Goal: Task Accomplishment & Management: Use online tool/utility

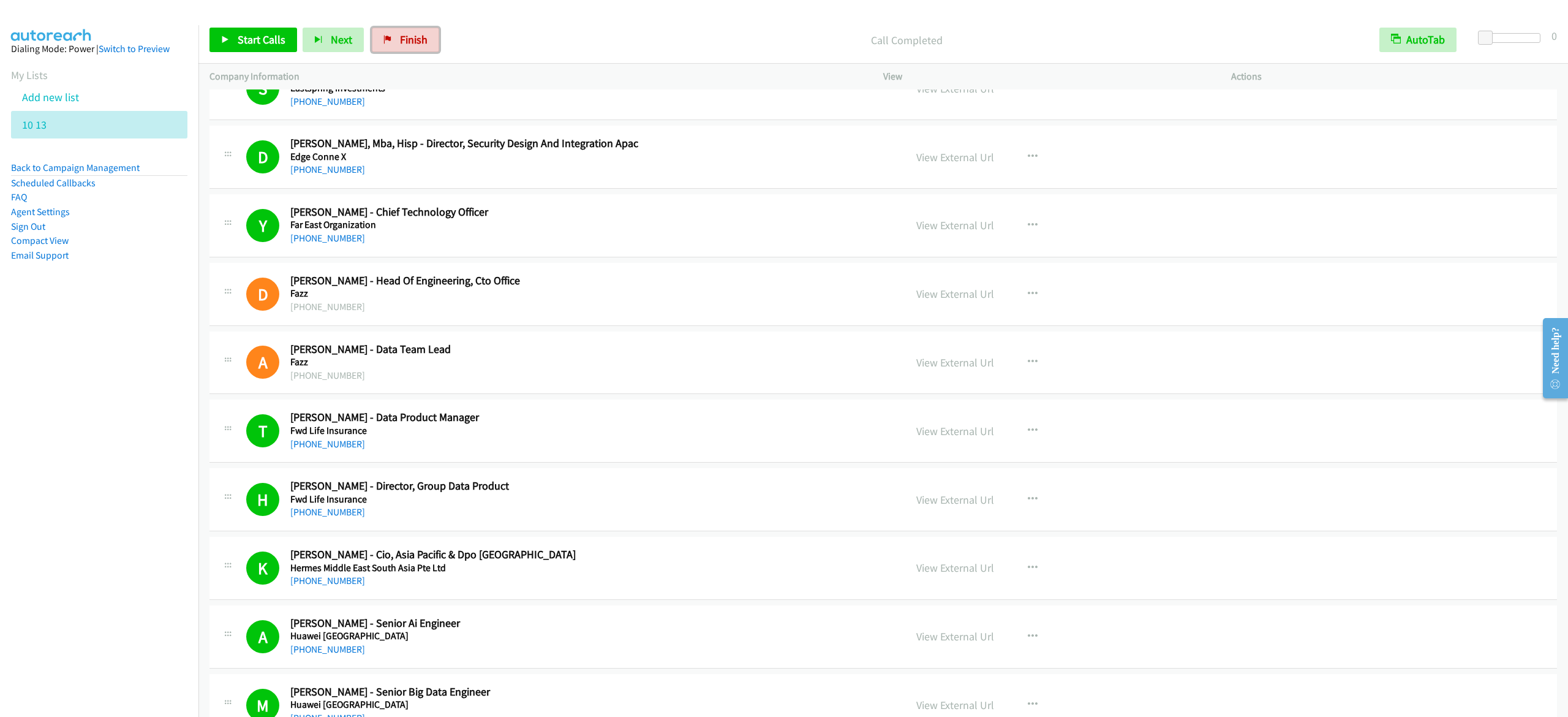
drag, startPoint x: 420, startPoint y: 46, endPoint x: 927, endPoint y: 122, distance: 512.7
click at [420, 46] on span "Finish" at bounding box center [414, 40] width 28 height 14
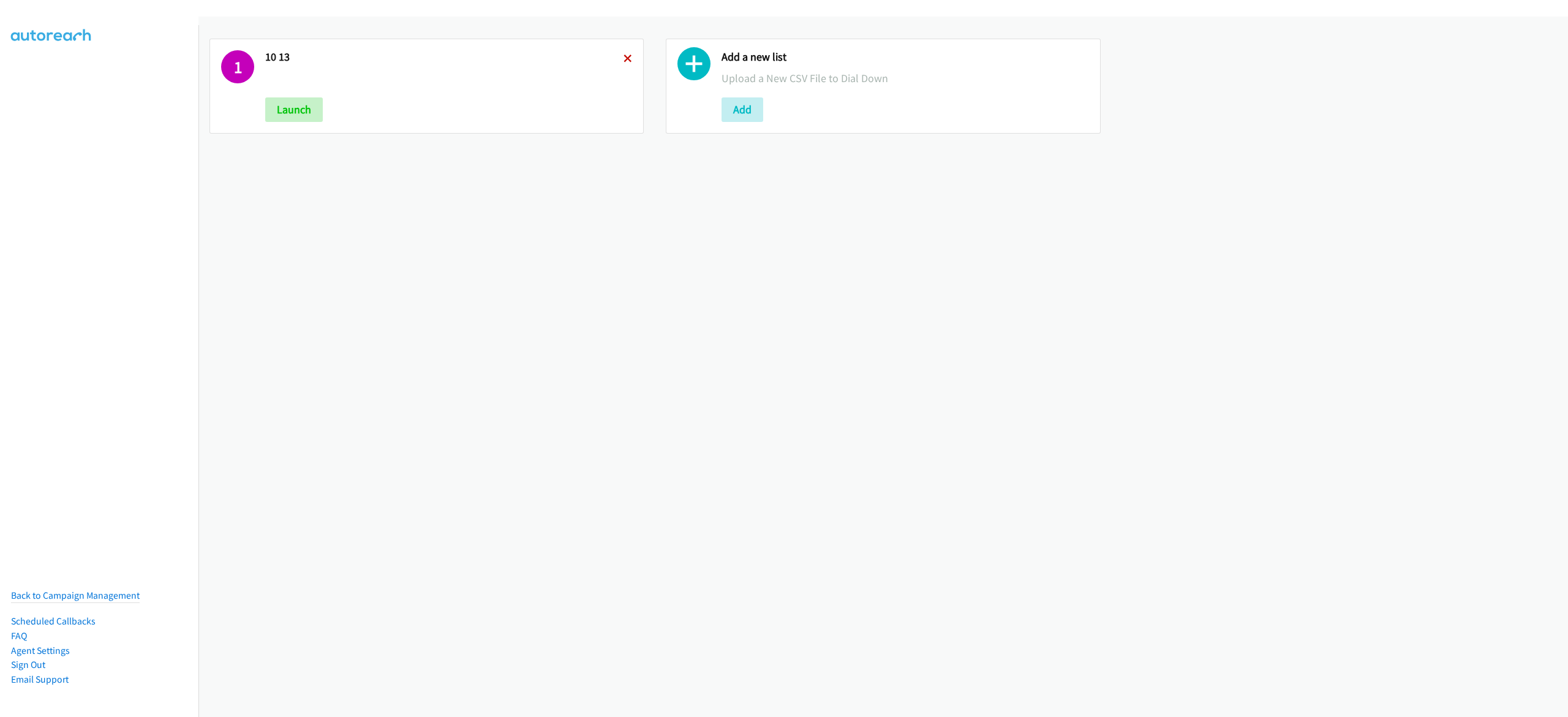
click at [624, 60] on icon at bounding box center [628, 59] width 9 height 9
click at [268, 111] on button "Add" at bounding box center [286, 109] width 41 height 24
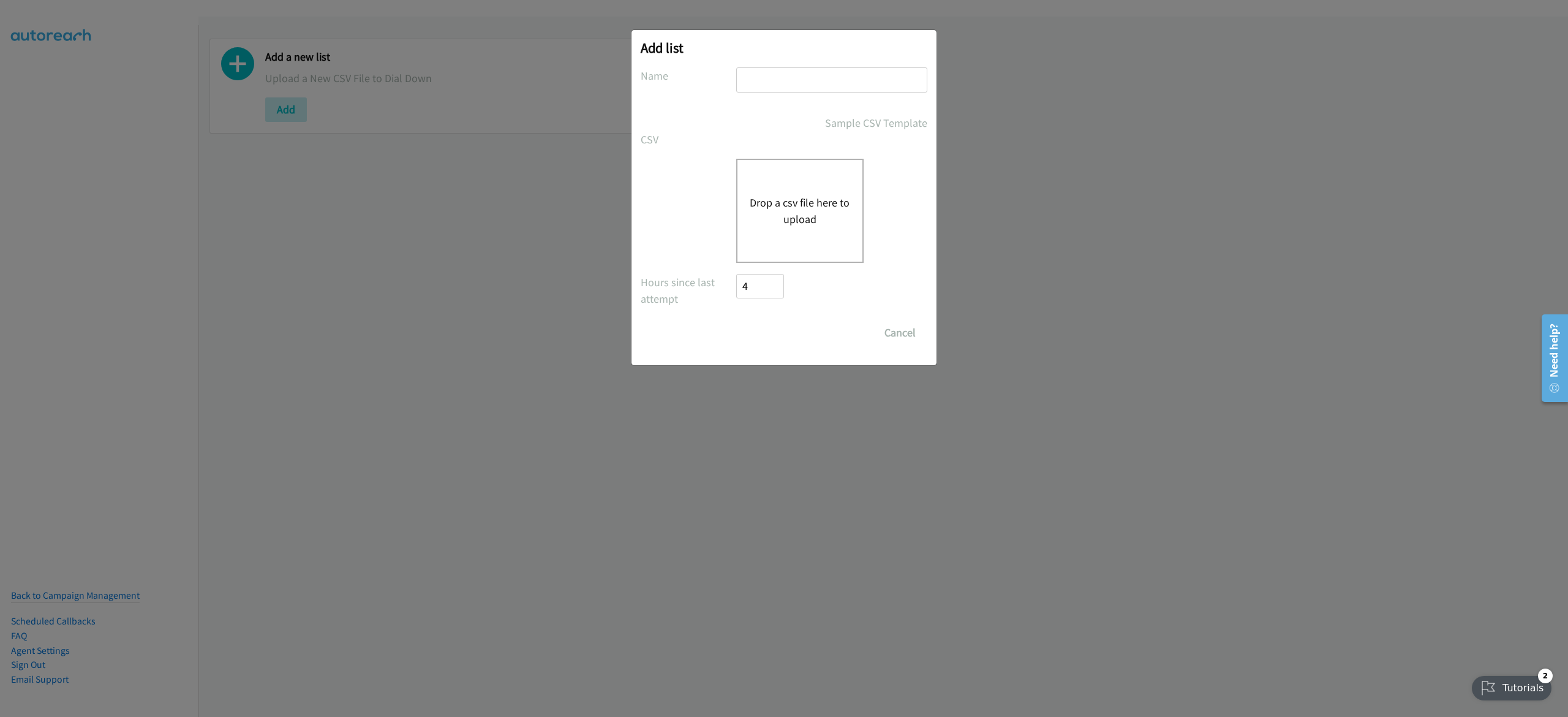
click at [812, 78] on input "text" at bounding box center [832, 79] width 191 height 25
type input "10-13"
click at [824, 222] on button "Drop a csv file here to upload" at bounding box center [800, 210] width 101 height 33
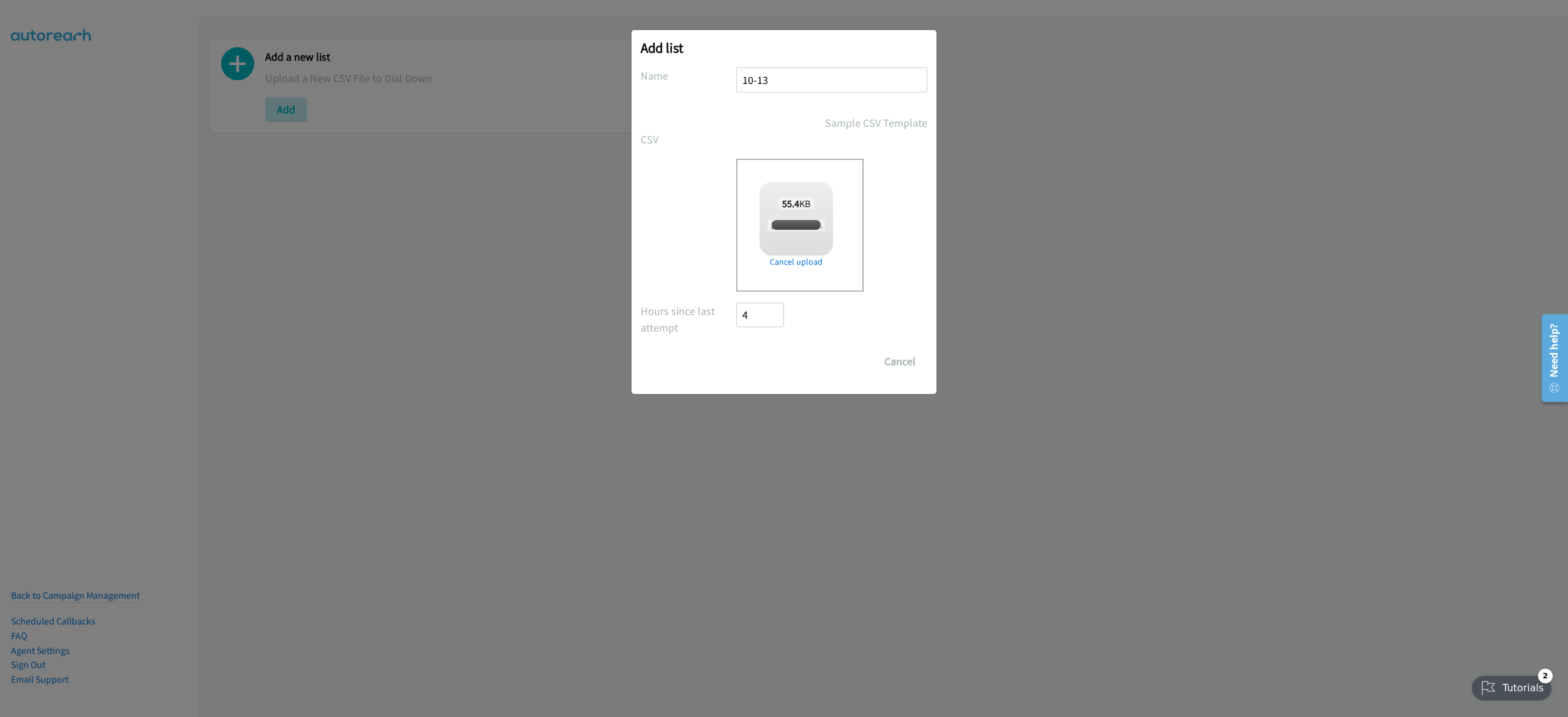
checkbox input "true"
click at [775, 357] on input "Save List" at bounding box center [768, 361] width 65 height 24
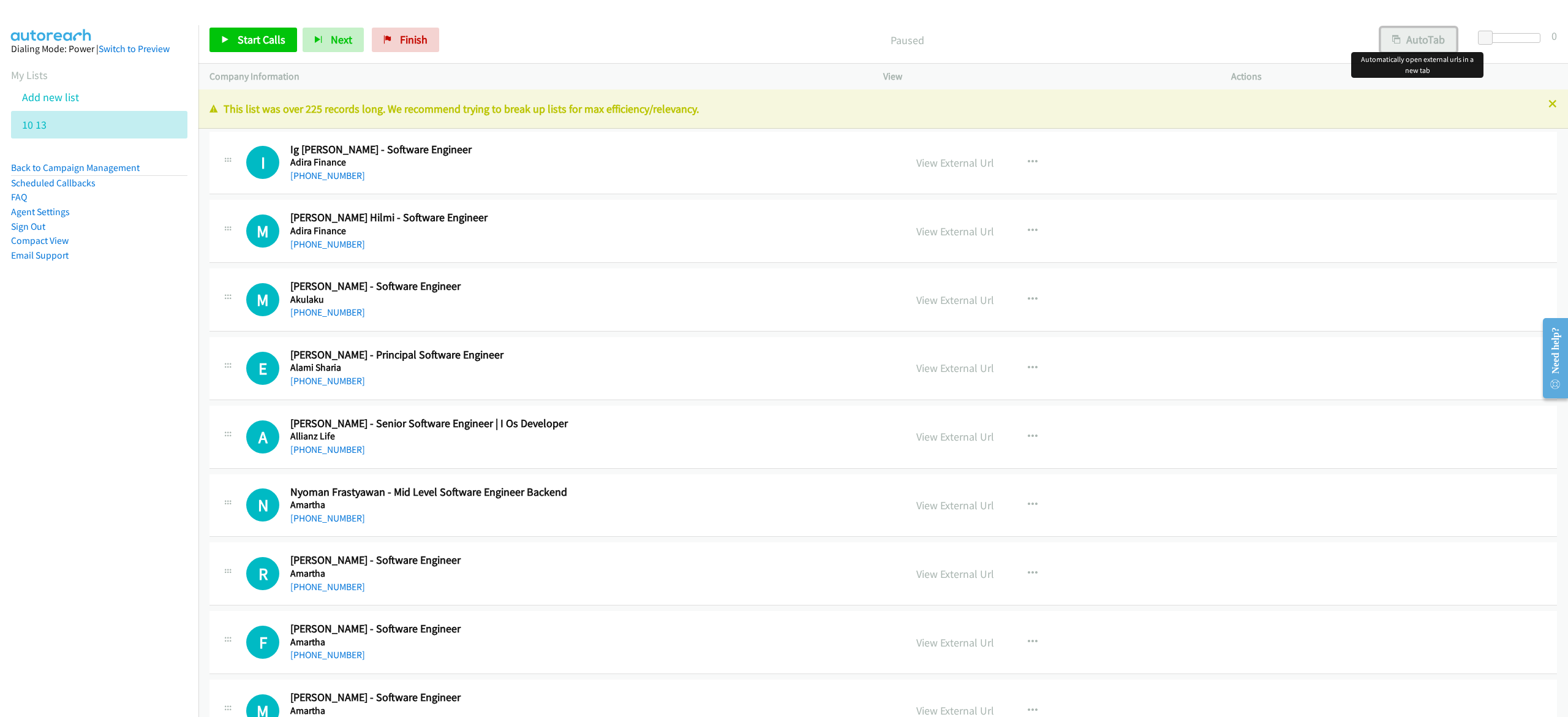
click at [1434, 37] on button "AutoTab" at bounding box center [1419, 40] width 76 height 24
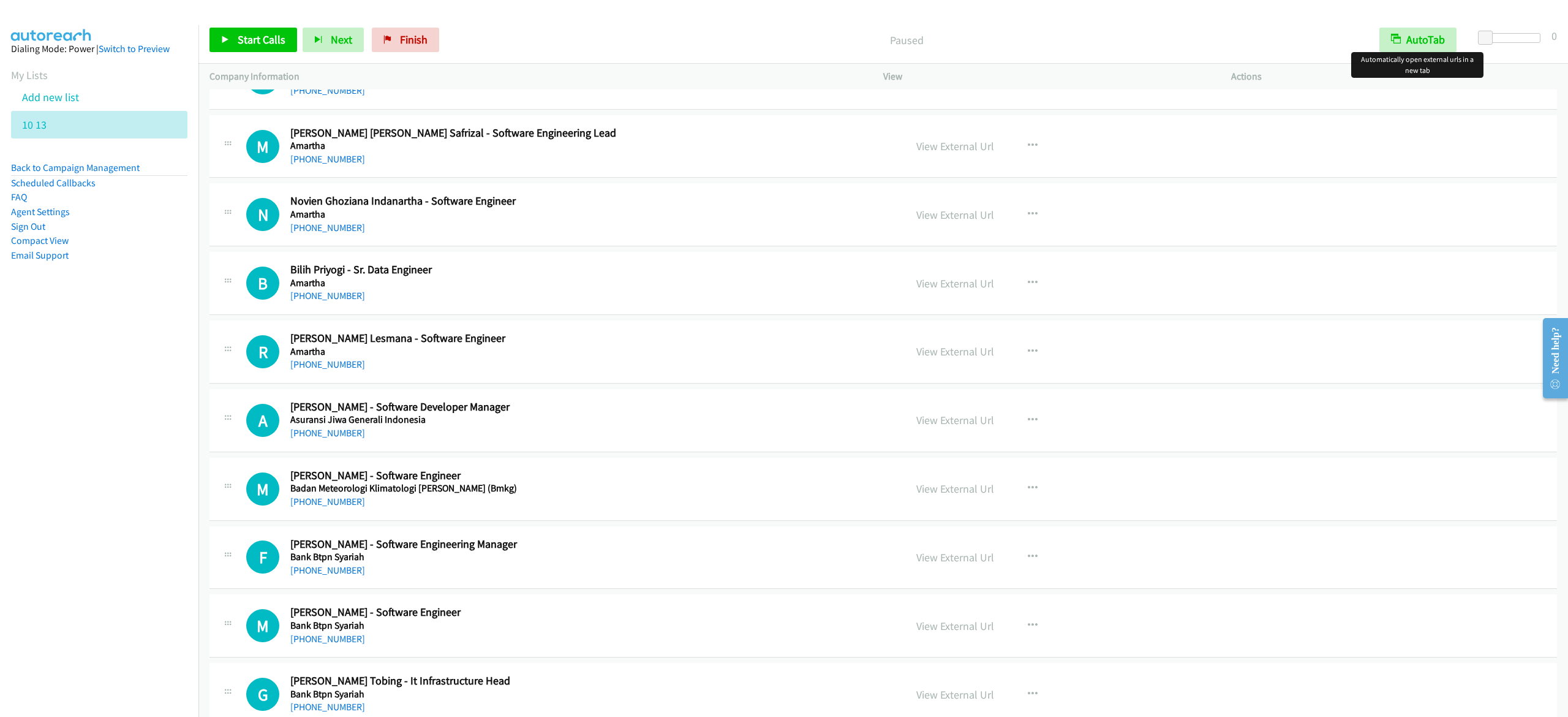
scroll to position [735, 0]
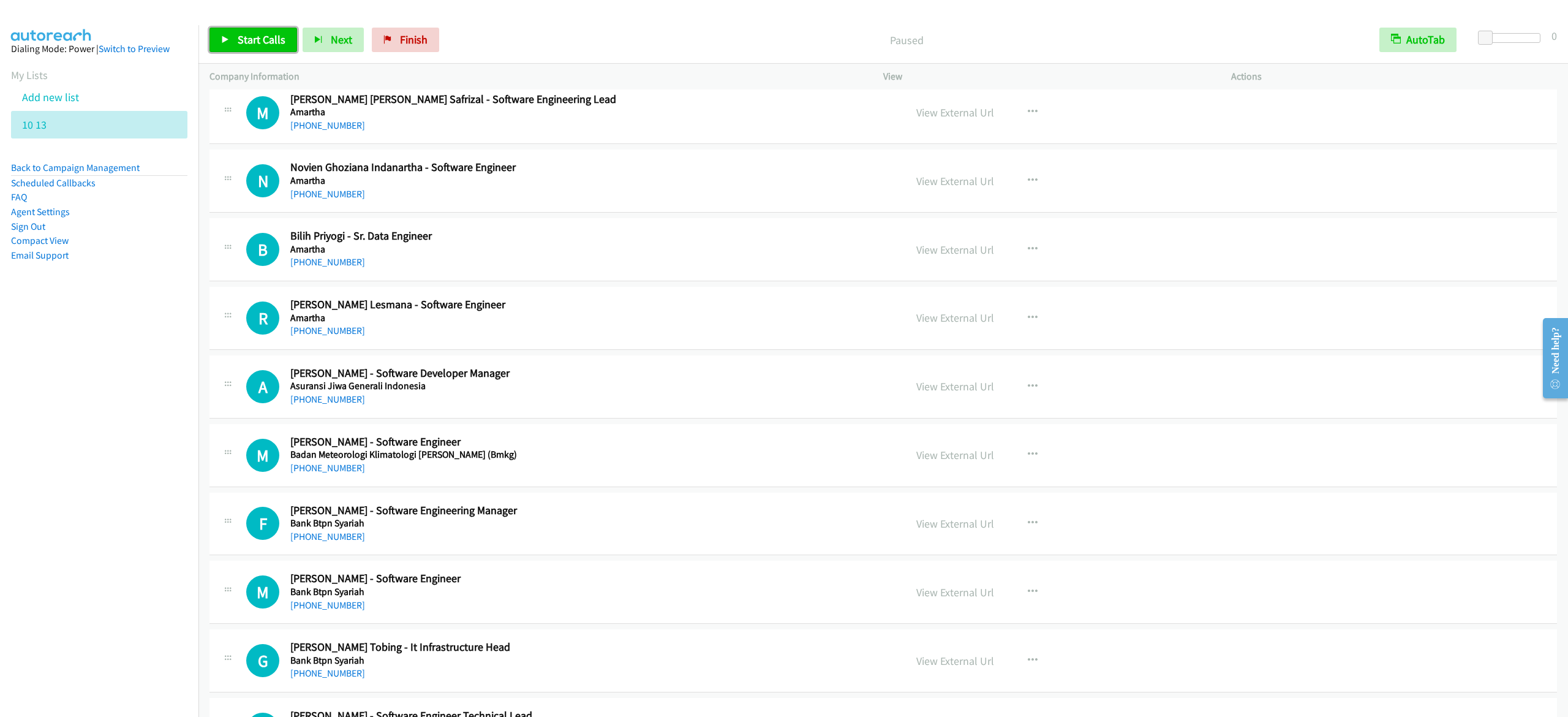
click at [238, 34] on span "Start Calls" at bounding box center [261, 40] width 47 height 14
click at [279, 31] on div "Start Calls Pause Next Finish" at bounding box center [317, 40] width 215 height 24
click at [258, 33] on span "Pause" at bounding box center [252, 40] width 28 height 14
click at [967, 113] on link "View External Url" at bounding box center [955, 112] width 78 height 14
click at [264, 48] on link "Start Calls" at bounding box center [253, 40] width 88 height 24
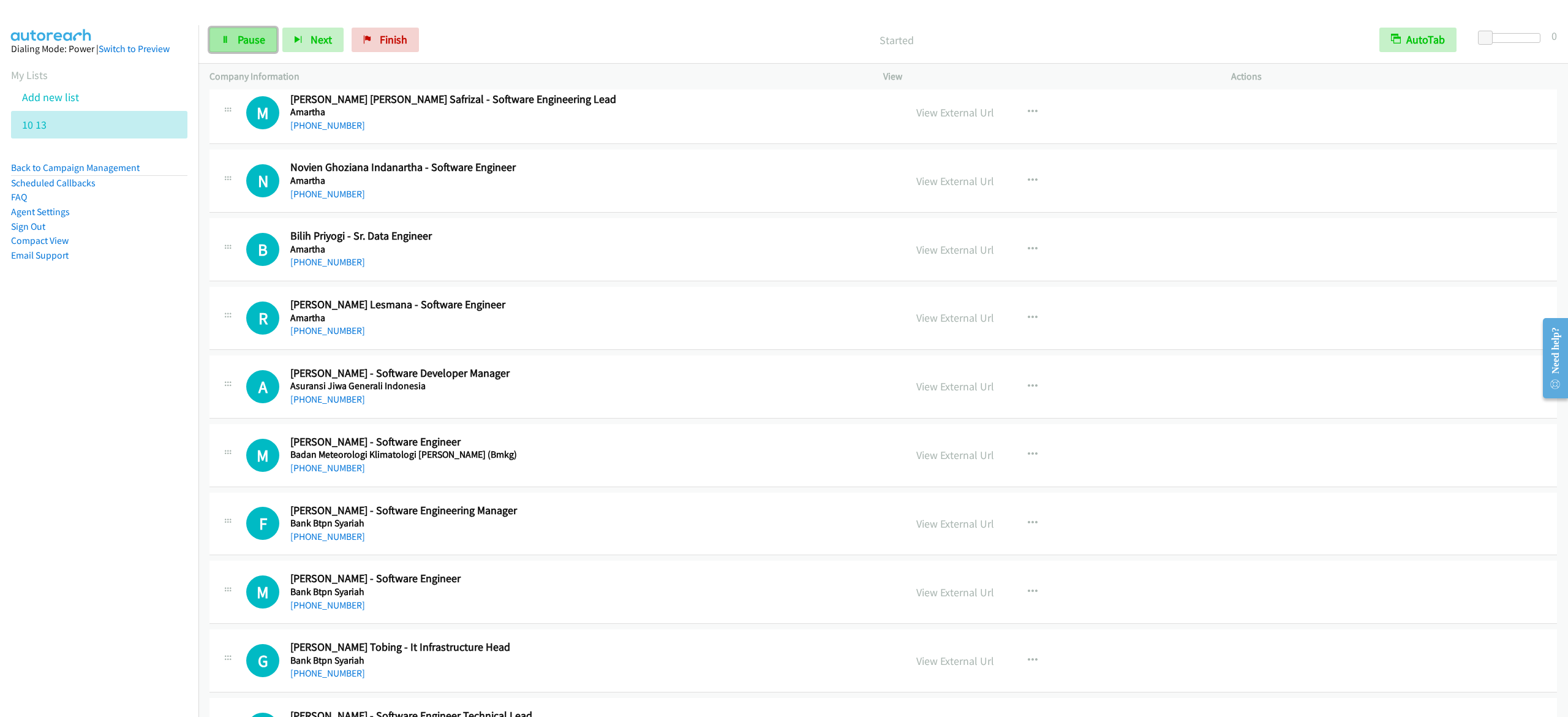
click at [252, 37] on span "Pause" at bounding box center [252, 40] width 28 height 14
click at [236, 35] on link "Start Calls" at bounding box center [253, 40] width 88 height 24
click at [265, 47] on link "Pause" at bounding box center [243, 40] width 67 height 24
click at [266, 43] on span "Start Calls" at bounding box center [261, 40] width 47 height 14
drag, startPoint x: 224, startPoint y: 32, endPoint x: 388, endPoint y: 55, distance: 165.6
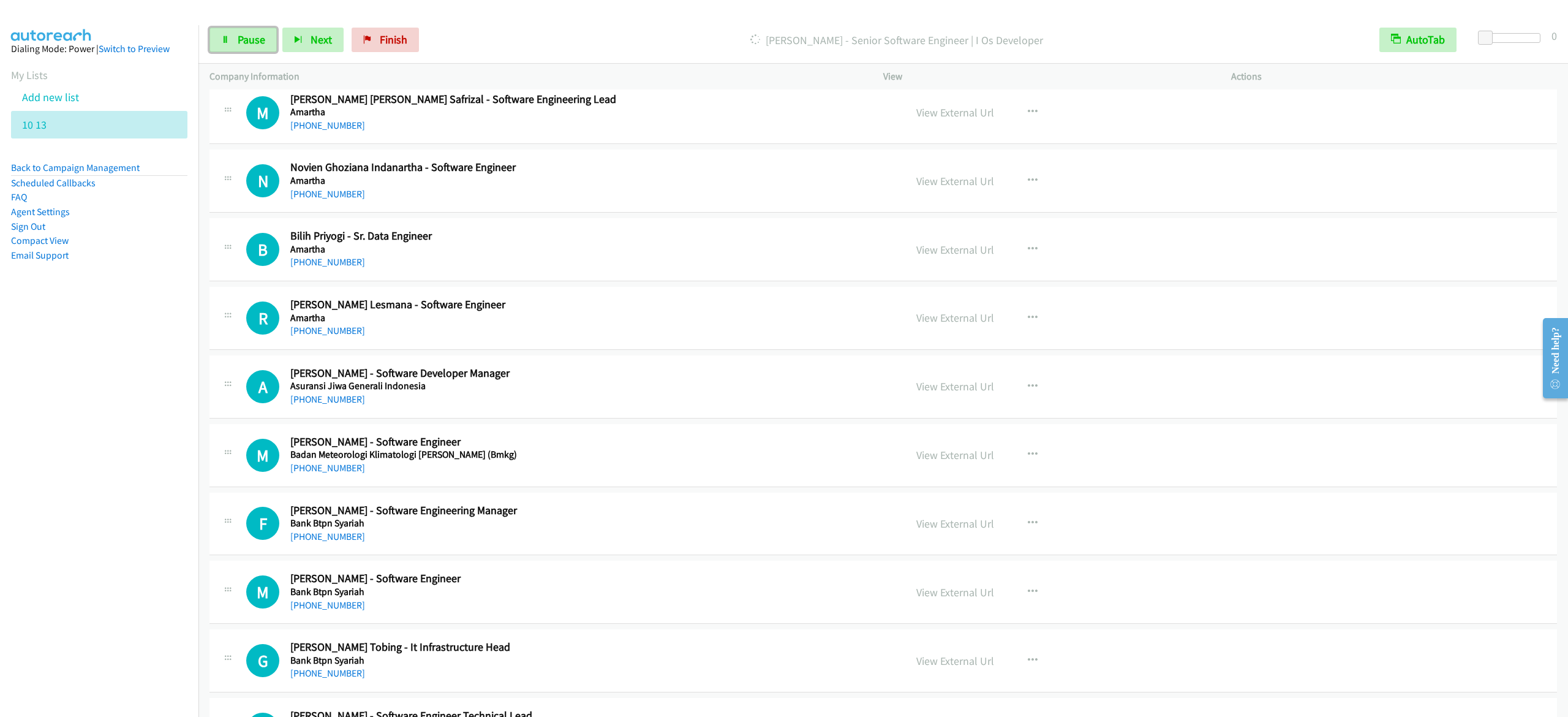
click at [224, 32] on link "Pause" at bounding box center [243, 40] width 67 height 24
click at [249, 40] on span "Start Calls" at bounding box center [261, 40] width 47 height 14
click at [258, 33] on span "Pause" at bounding box center [252, 40] width 28 height 14
click at [246, 33] on span "Start Calls" at bounding box center [261, 40] width 47 height 14
click at [234, 48] on link "Pause" at bounding box center [243, 40] width 67 height 24
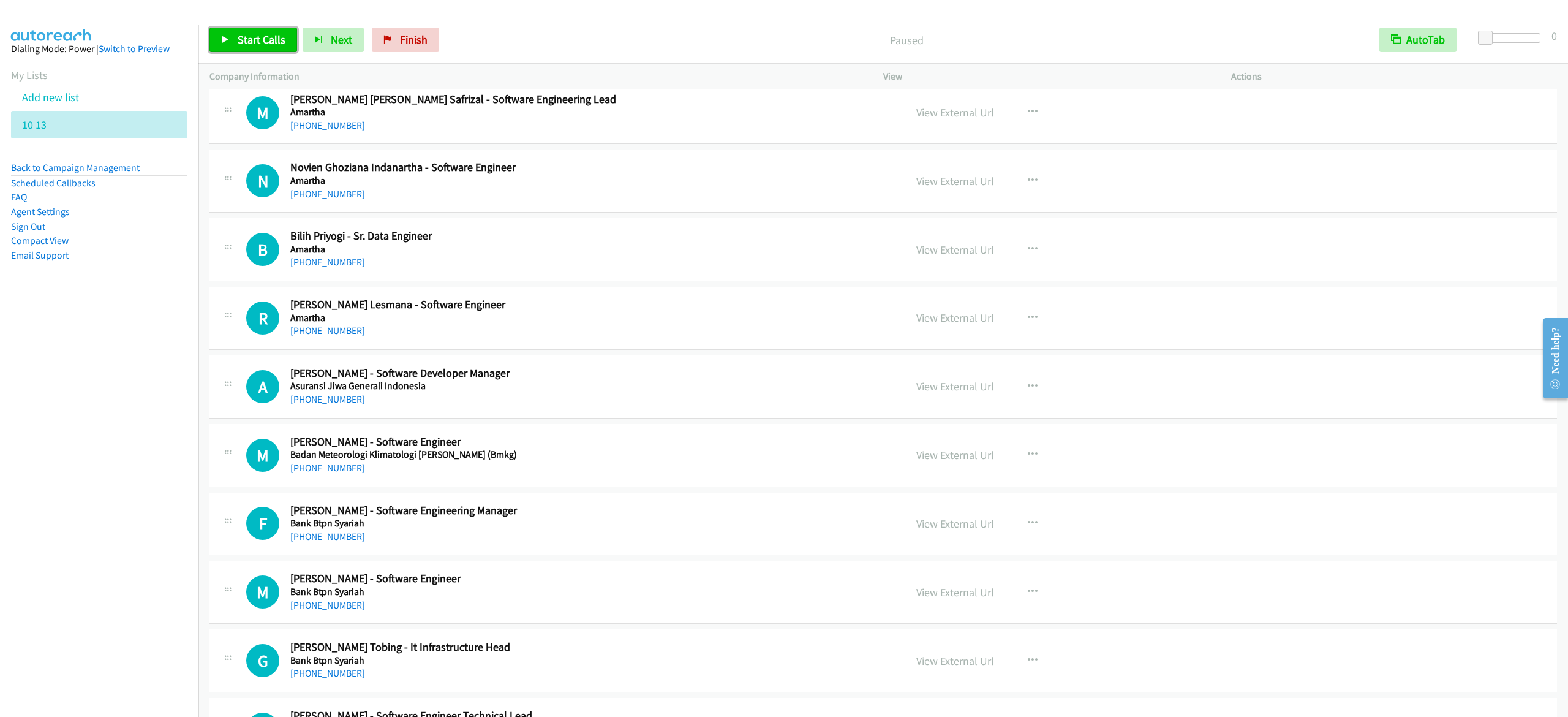
click at [268, 43] on span "Start Calls" at bounding box center [261, 40] width 47 height 14
click at [258, 36] on span "Pause" at bounding box center [252, 40] width 28 height 14
click at [258, 36] on span "Start Calls" at bounding box center [261, 40] width 47 height 14
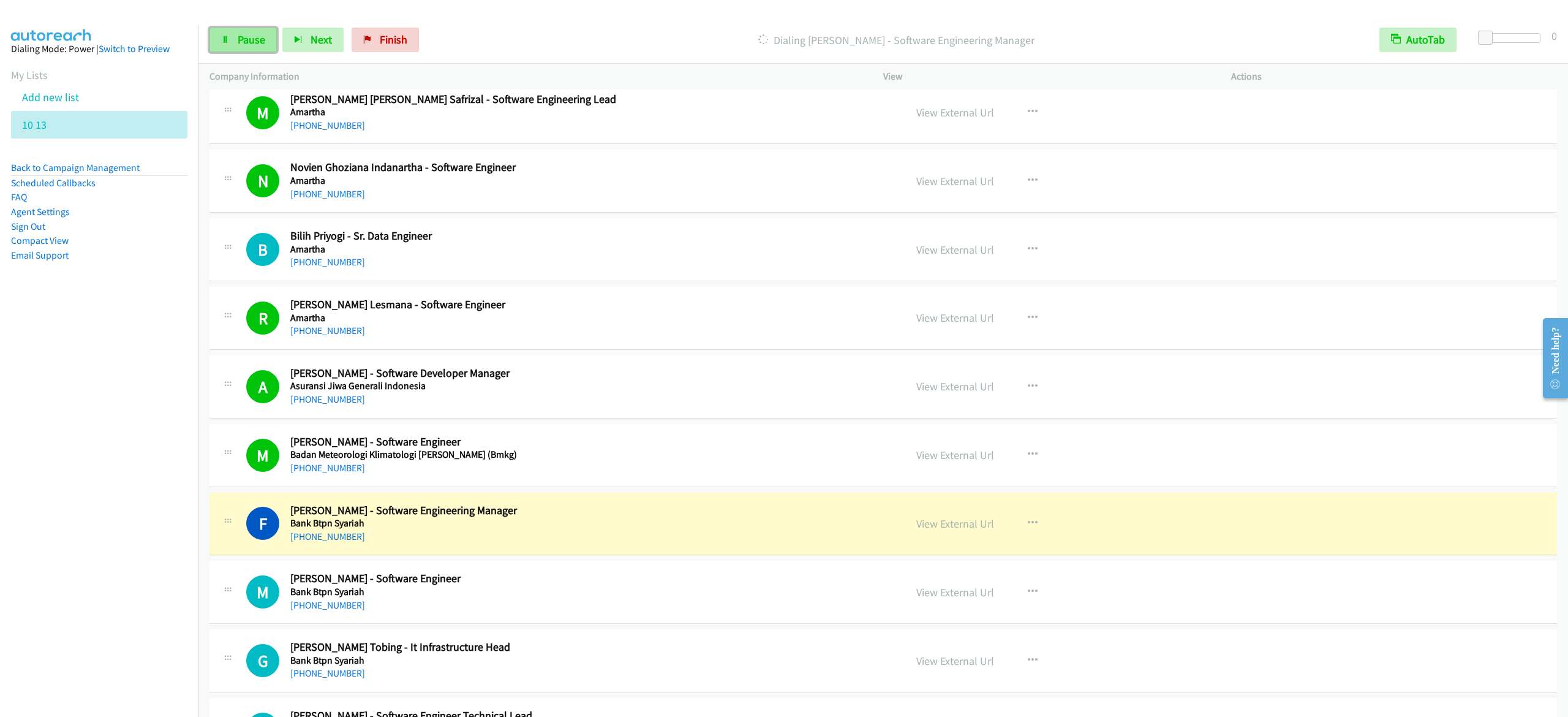
click at [246, 44] on span "Pause" at bounding box center [252, 40] width 28 height 14
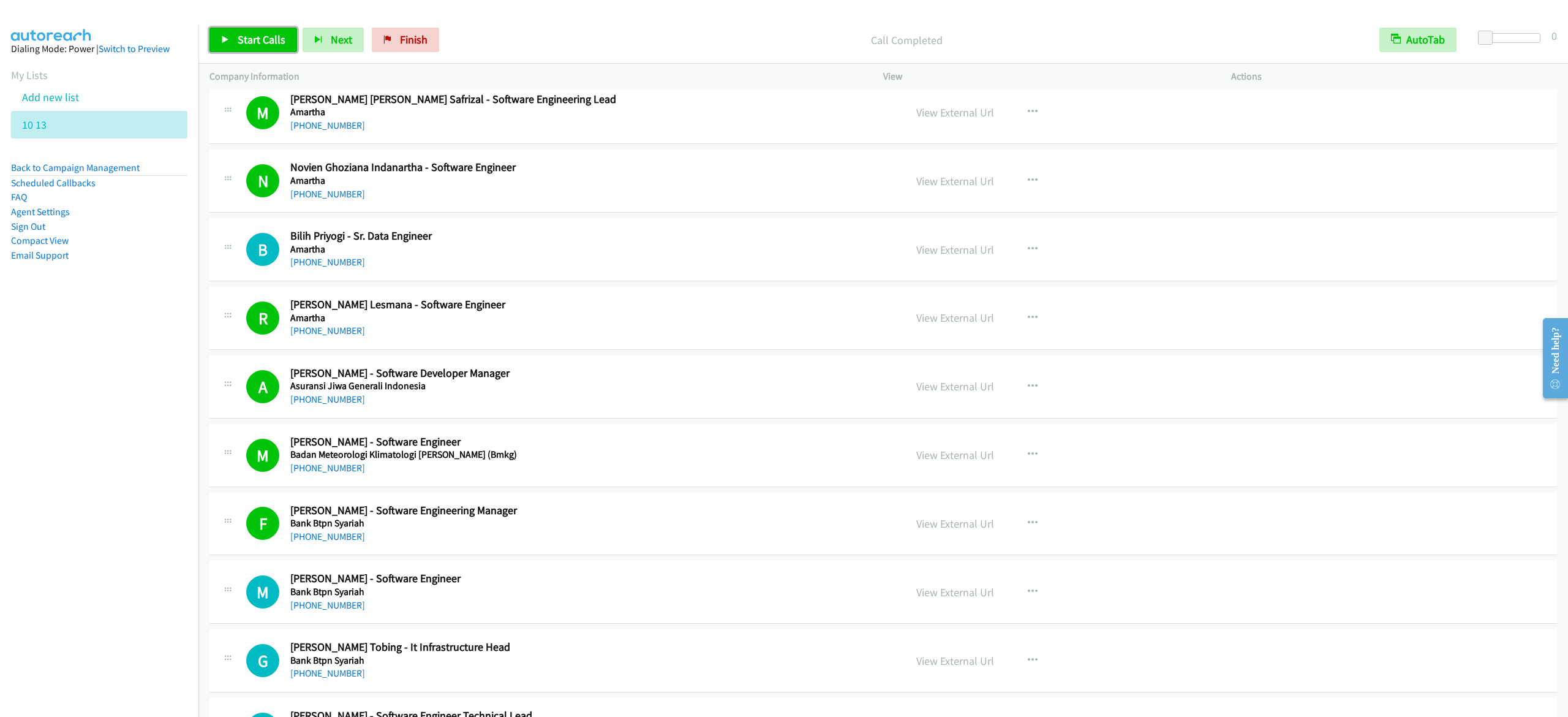
click at [283, 34] on span "Start Calls" at bounding box center [261, 40] width 47 height 14
click at [264, 37] on span "Pause" at bounding box center [252, 40] width 28 height 14
click at [267, 31] on link "Start Calls" at bounding box center [253, 40] width 88 height 24
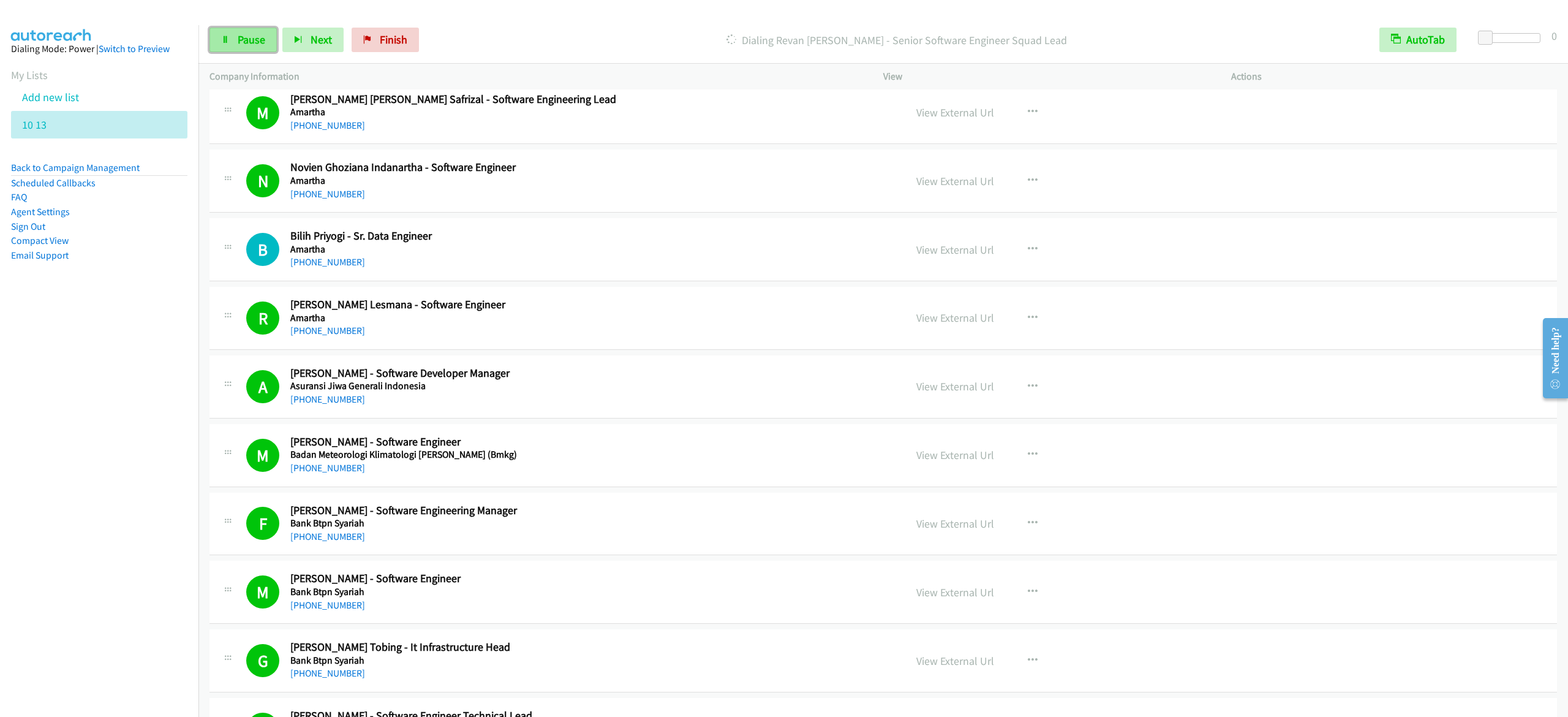
click at [239, 46] on span "Pause" at bounding box center [252, 40] width 28 height 14
click at [277, 47] on link "Start Calls" at bounding box center [253, 40] width 88 height 24
drag, startPoint x: 230, startPoint y: 37, endPoint x: 300, endPoint y: 3, distance: 77.8
click at [230, 37] on link "Pause" at bounding box center [243, 40] width 67 height 24
click at [284, 46] on link "Start Calls" at bounding box center [253, 40] width 88 height 24
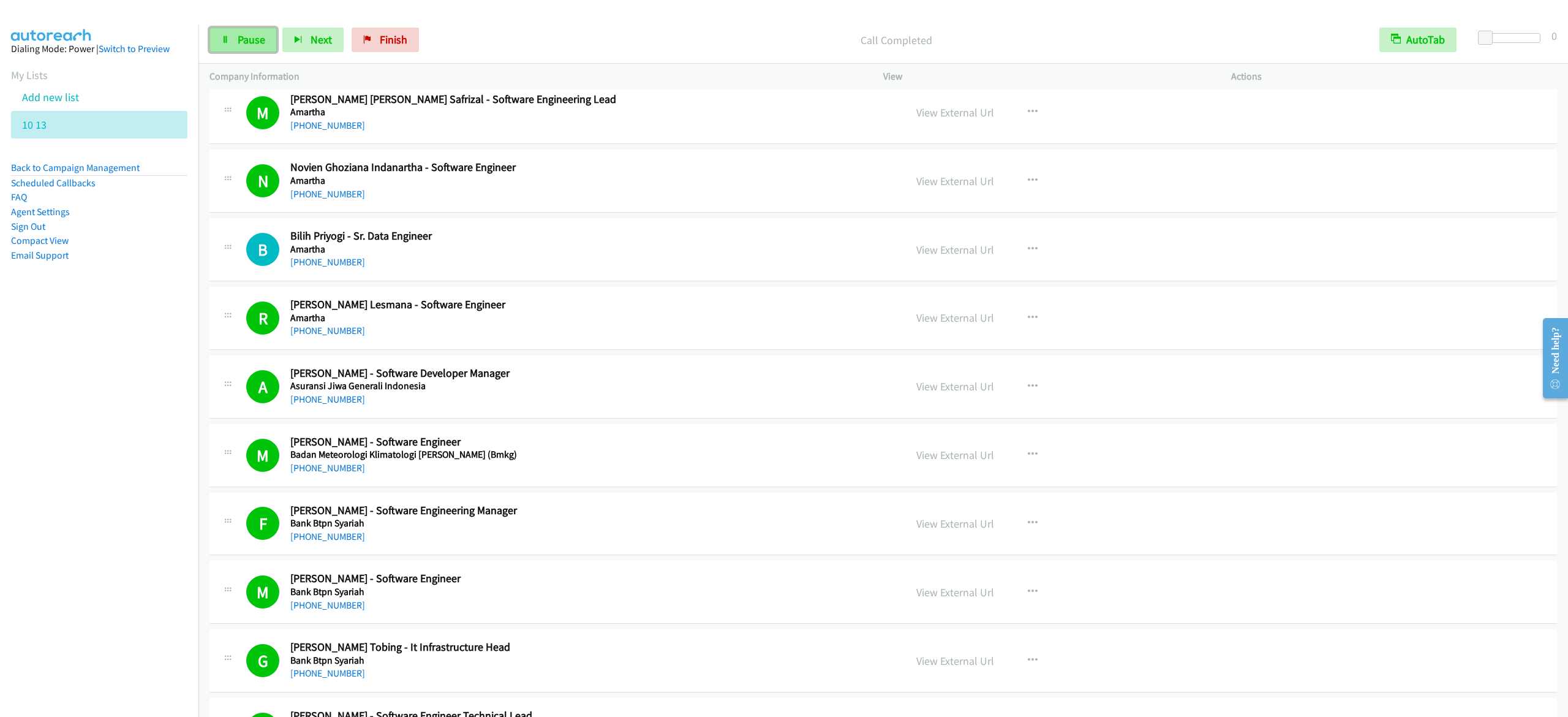
click at [239, 39] on span "Pause" at bounding box center [252, 40] width 28 height 14
click at [253, 36] on span "Start Calls" at bounding box center [261, 40] width 47 height 14
click at [235, 31] on link "Pause" at bounding box center [243, 40] width 67 height 24
click at [246, 43] on span "Start Calls" at bounding box center [261, 40] width 47 height 14
click at [230, 43] on link "Pause" at bounding box center [243, 40] width 67 height 24
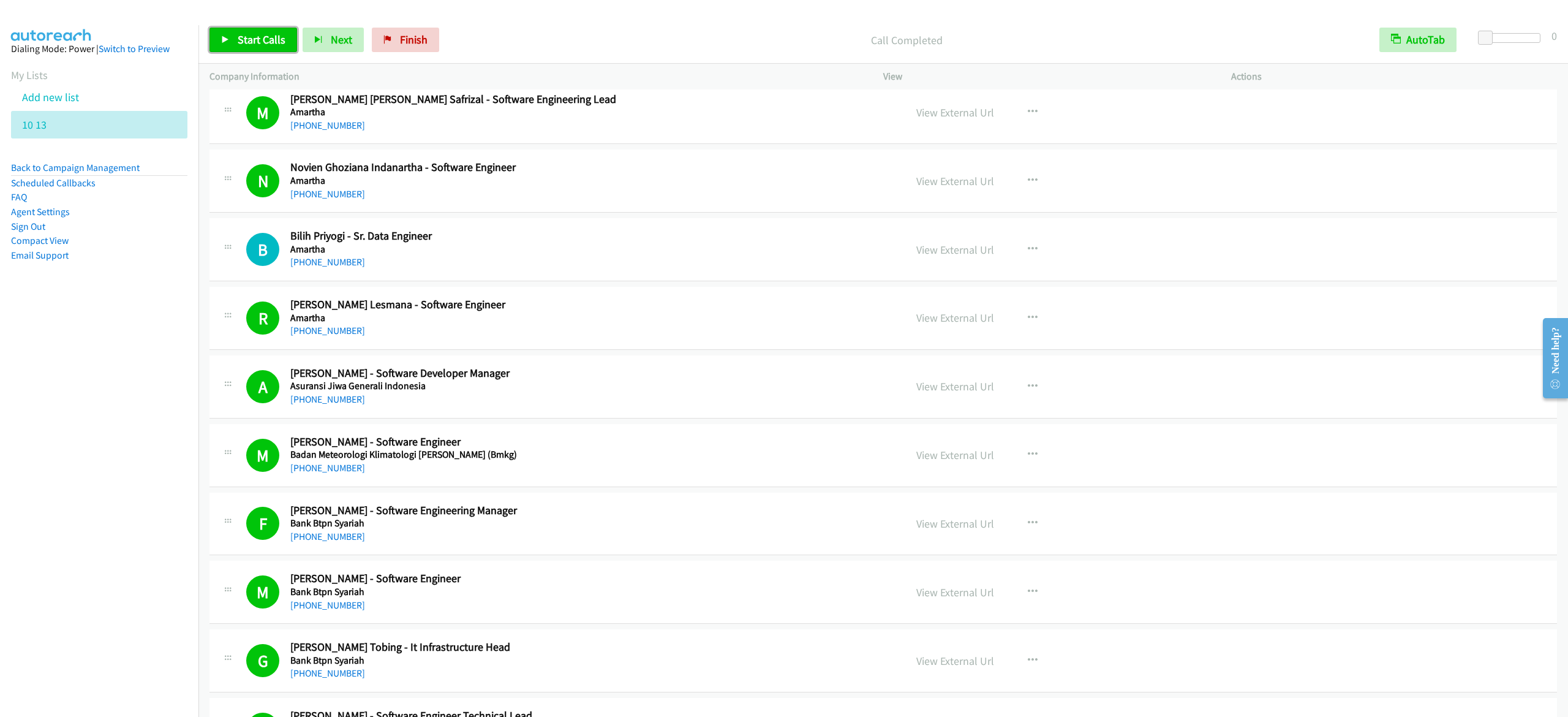
click at [273, 41] on span "Start Calls" at bounding box center [261, 40] width 47 height 14
click at [240, 40] on span "Pause" at bounding box center [252, 40] width 28 height 14
click at [228, 43] on icon at bounding box center [226, 41] width 9 height 9
click at [258, 41] on span "Pause" at bounding box center [252, 40] width 28 height 14
click at [272, 44] on span "Start Calls" at bounding box center [261, 40] width 47 height 14
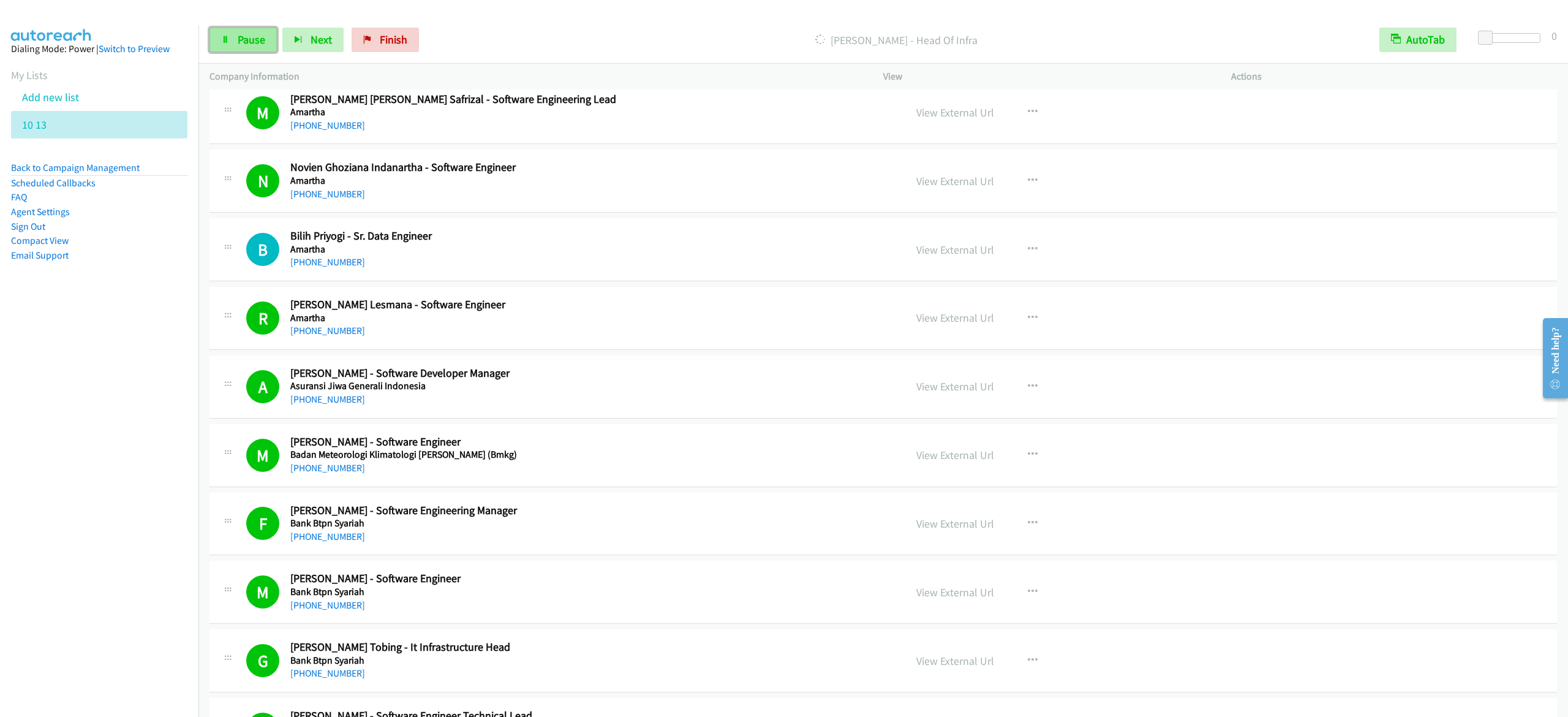
click at [260, 47] on link "Pause" at bounding box center [243, 40] width 67 height 24
click at [226, 47] on link "Start Calls" at bounding box center [253, 40] width 88 height 24
click at [252, 34] on span "Pause" at bounding box center [252, 40] width 28 height 14
click at [216, 34] on link "Start Calls" at bounding box center [253, 40] width 88 height 24
click at [229, 36] on icon at bounding box center [226, 41] width 9 height 9
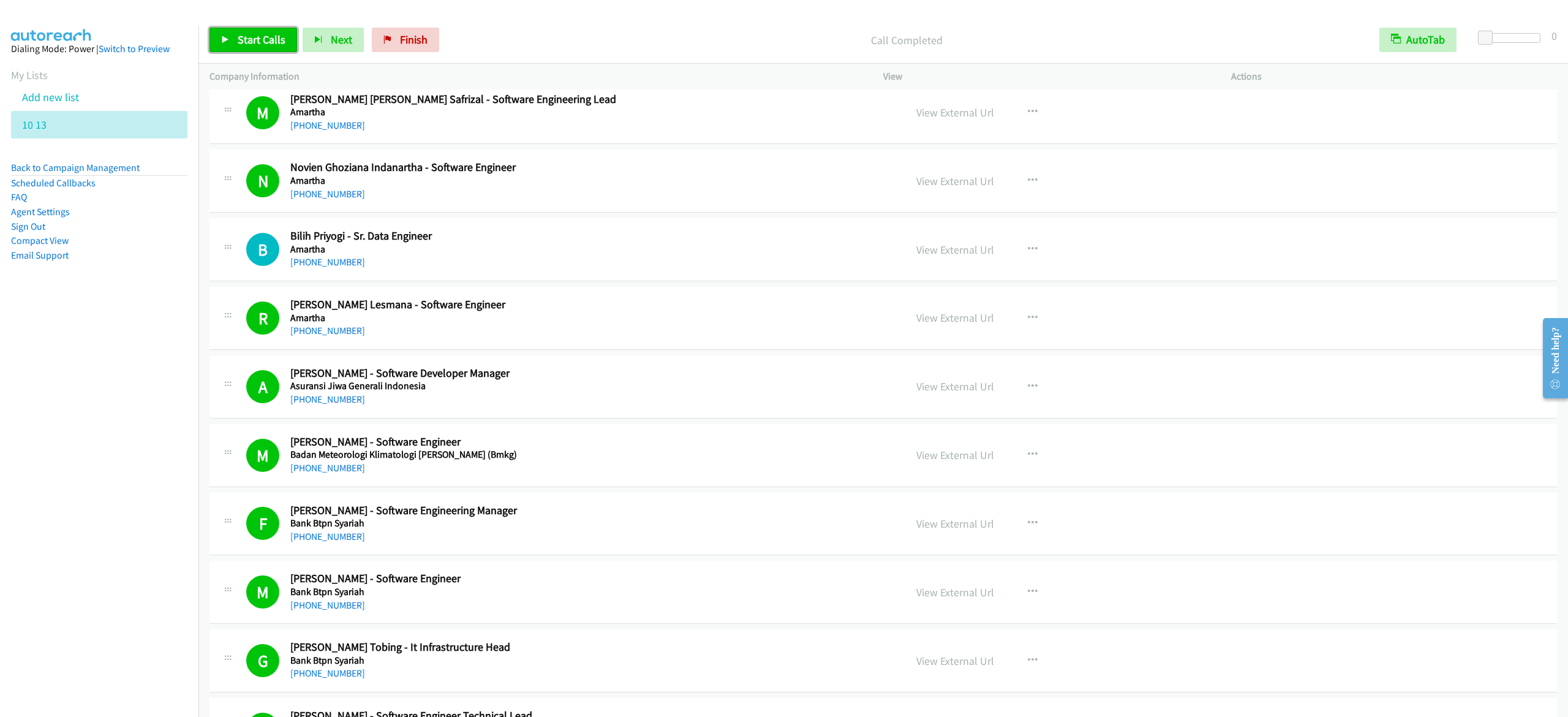
click at [246, 47] on link "Start Calls" at bounding box center [253, 40] width 88 height 24
click at [218, 28] on link "Pause" at bounding box center [243, 40] width 67 height 24
click at [267, 48] on link "Start Calls" at bounding box center [253, 40] width 88 height 24
click at [270, 40] on link "Pause" at bounding box center [243, 40] width 67 height 24
click at [248, 39] on span "Start Calls" at bounding box center [261, 40] width 47 height 14
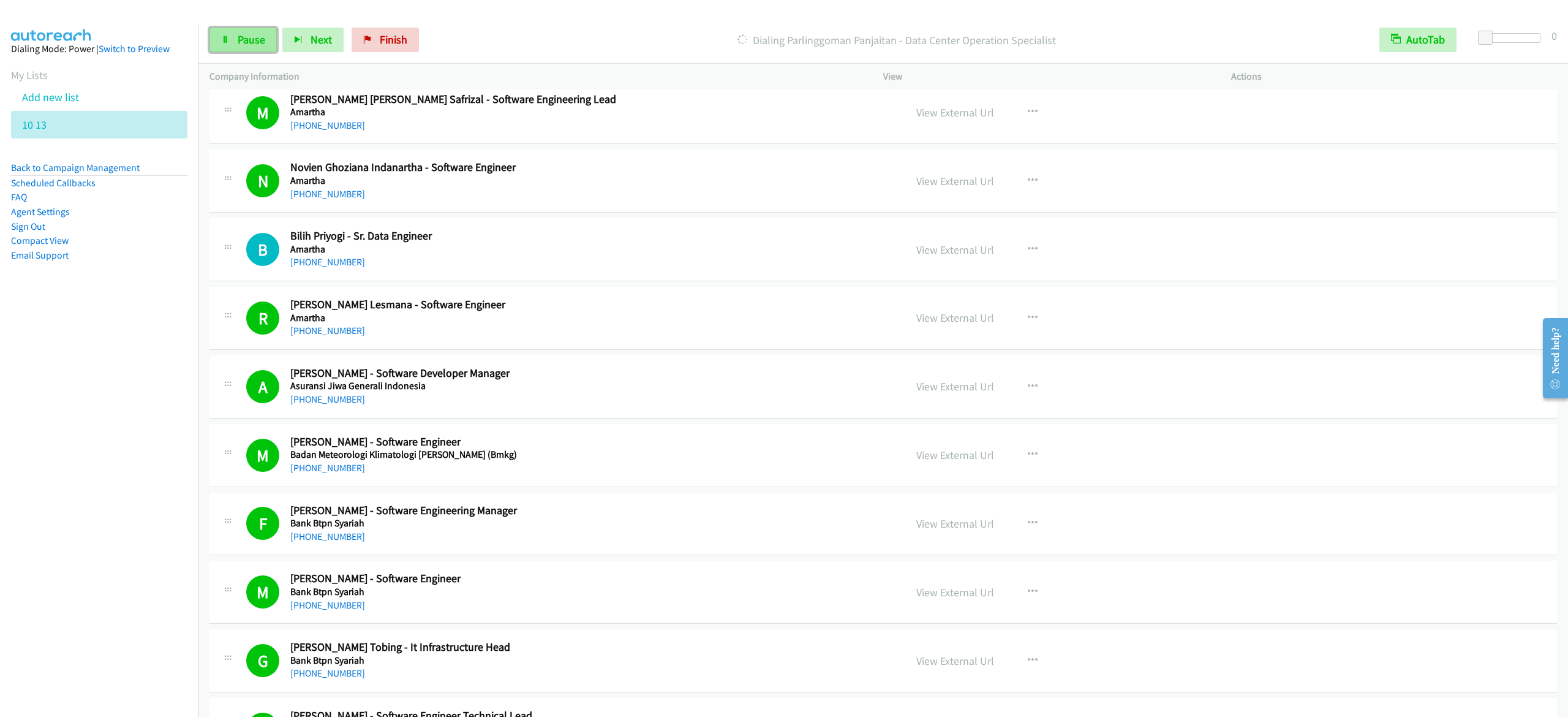
drag, startPoint x: 236, startPoint y: 39, endPoint x: 240, endPoint y: 31, distance: 8.9
click at [238, 39] on span "Pause" at bounding box center [252, 40] width 28 height 14
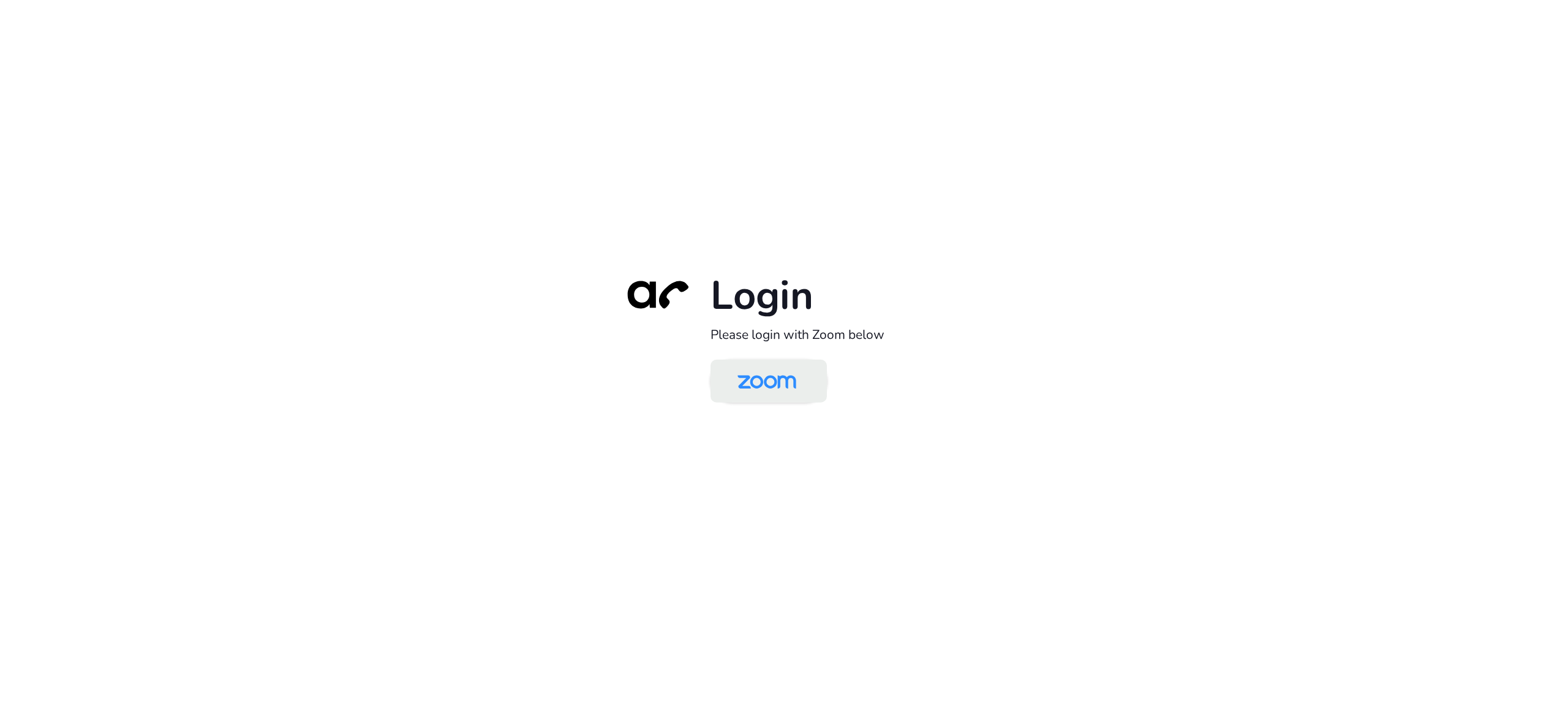
click at [763, 370] on img at bounding box center [767, 382] width 84 height 40
click at [770, 384] on img at bounding box center [767, 382] width 84 height 40
click at [781, 377] on img at bounding box center [767, 382] width 84 height 40
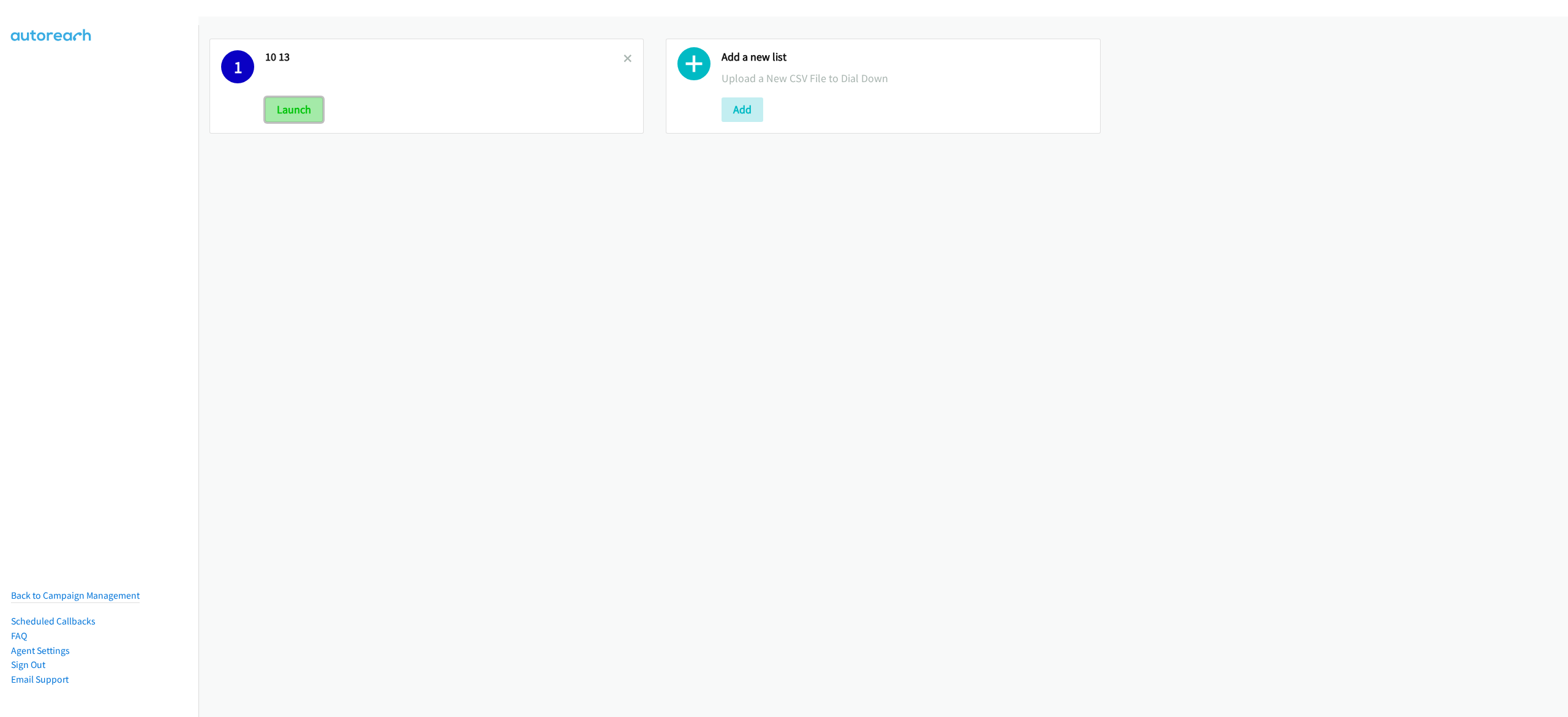
click at [292, 107] on button "Launch" at bounding box center [294, 109] width 58 height 24
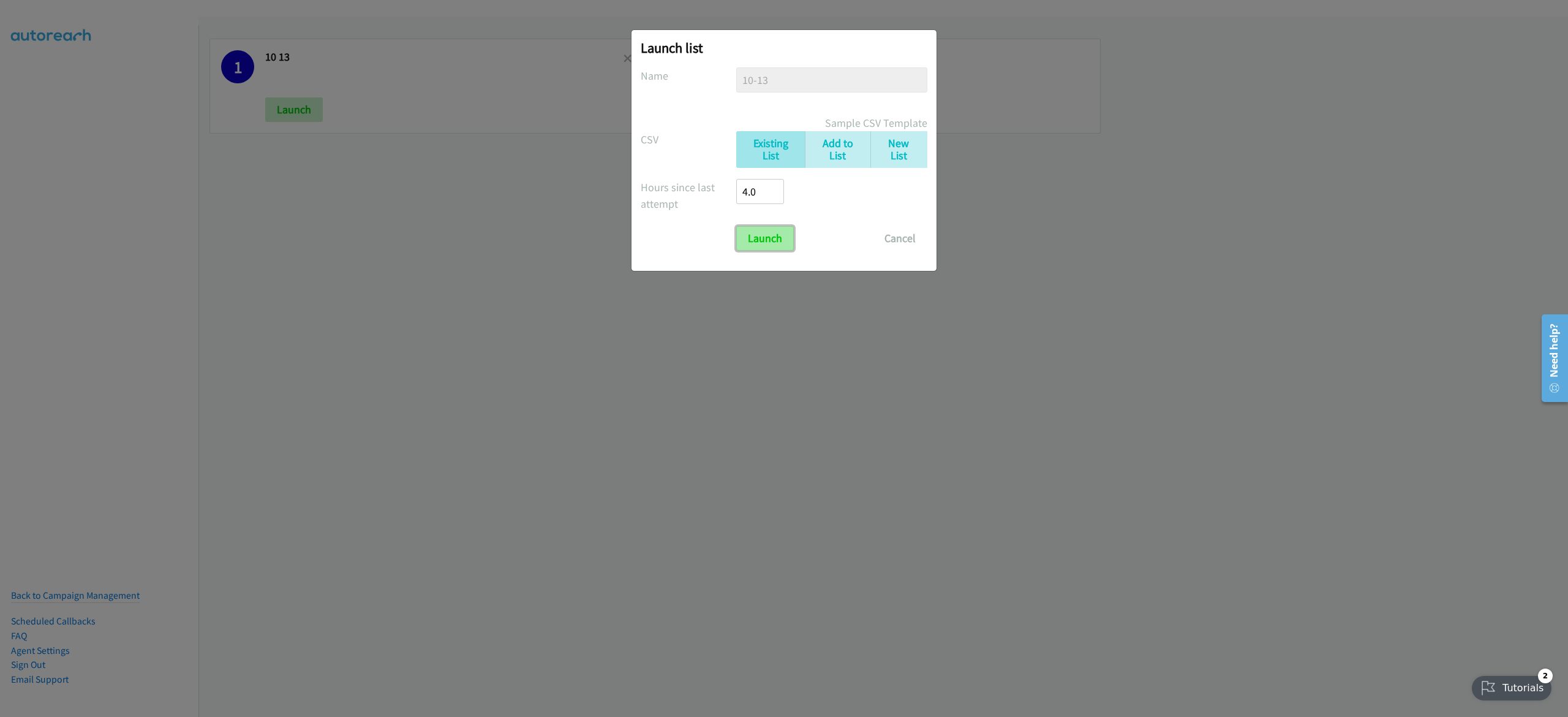
click at [762, 240] on input "Launch" at bounding box center [765, 238] width 58 height 24
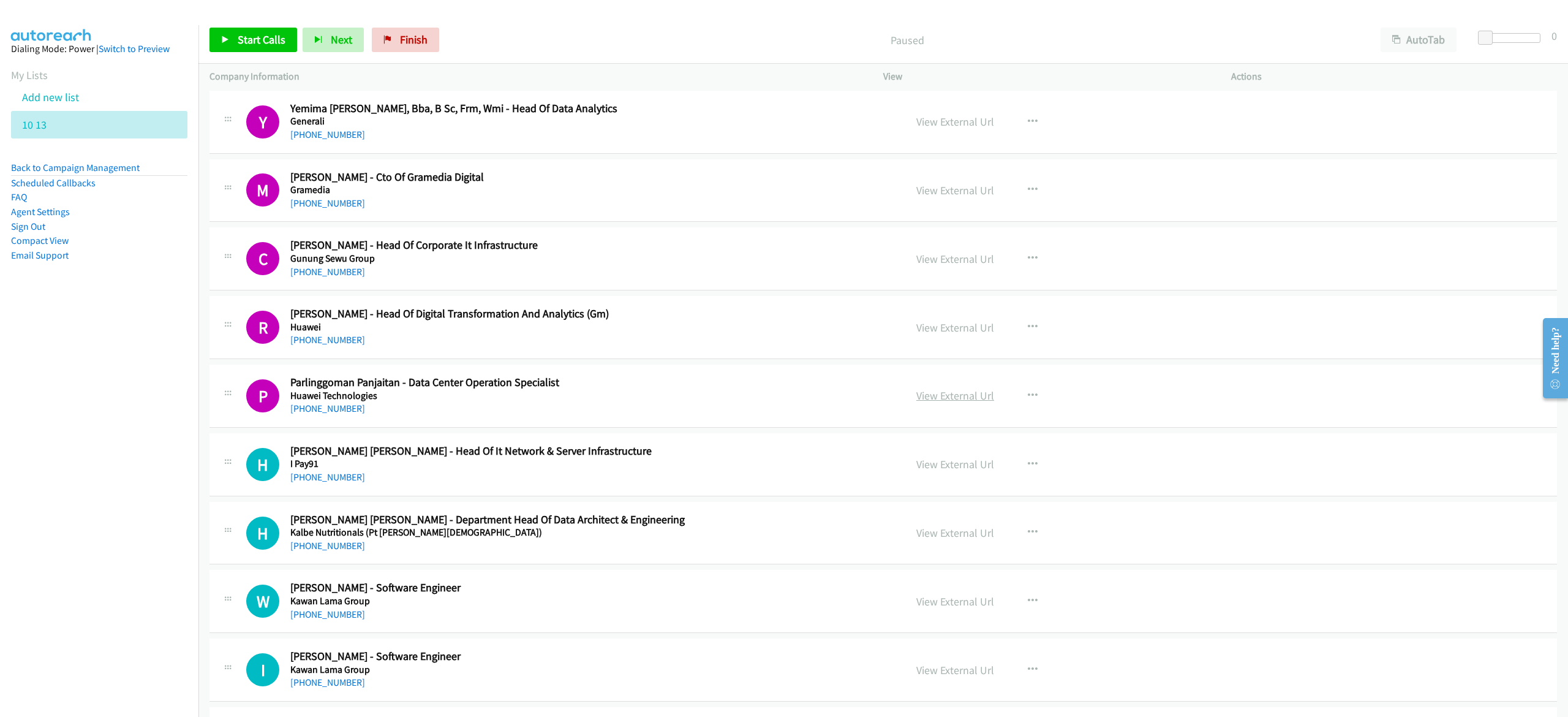
click at [949, 402] on link "View External Url" at bounding box center [955, 396] width 78 height 14
click at [1442, 44] on button "AutoTab" at bounding box center [1419, 40] width 76 height 24
click at [260, 36] on span "Start Calls" at bounding box center [261, 40] width 47 height 14
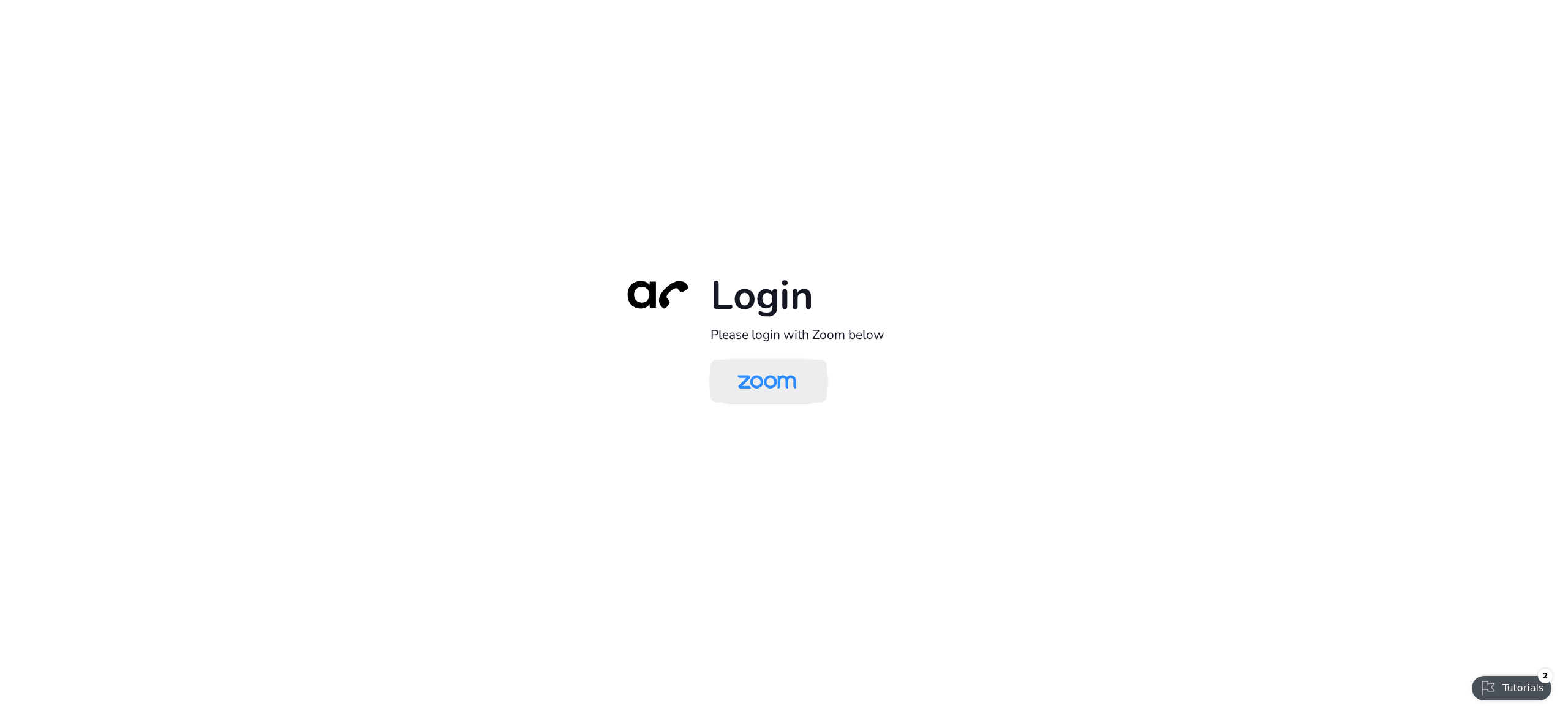
click at [761, 384] on img at bounding box center [767, 382] width 84 height 40
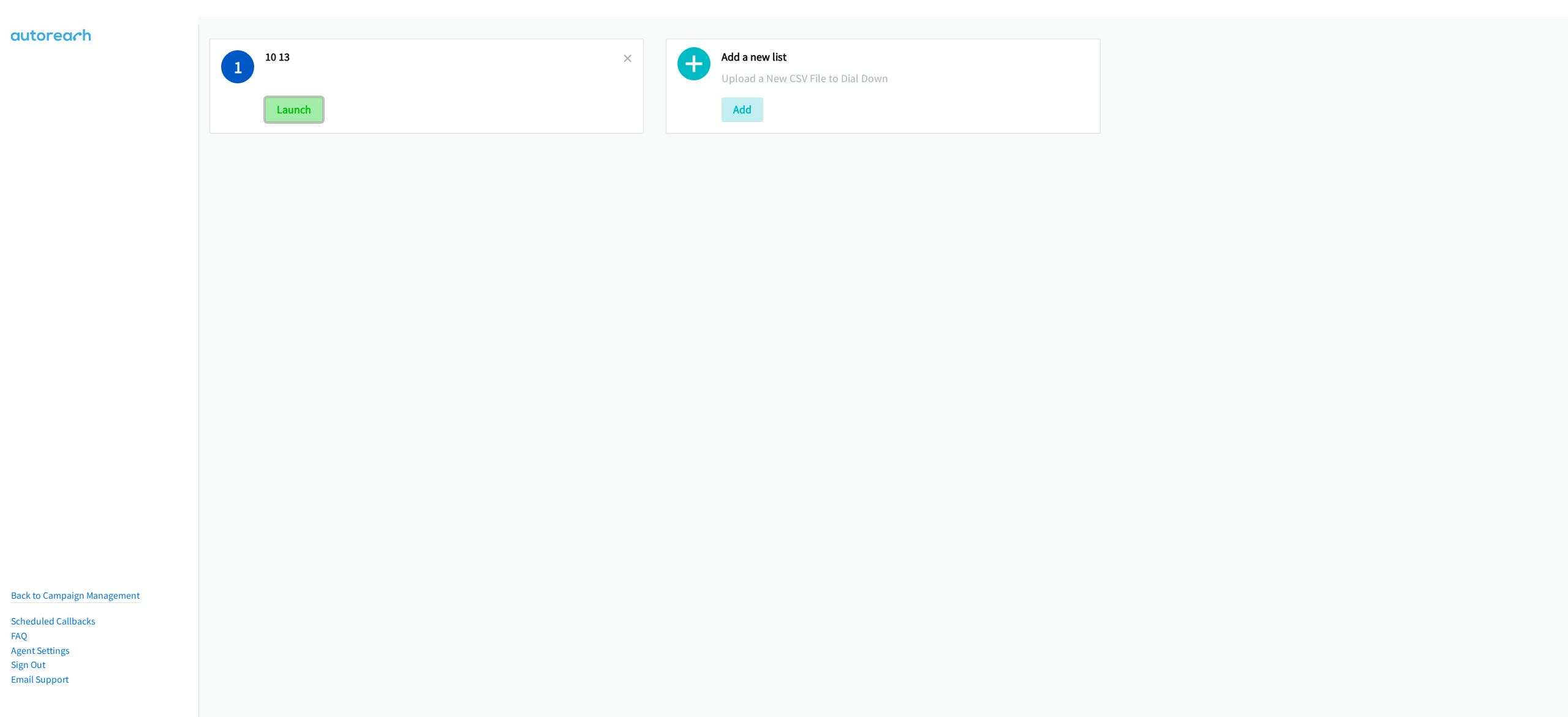
click at [272, 103] on button "Launch" at bounding box center [294, 109] width 58 height 24
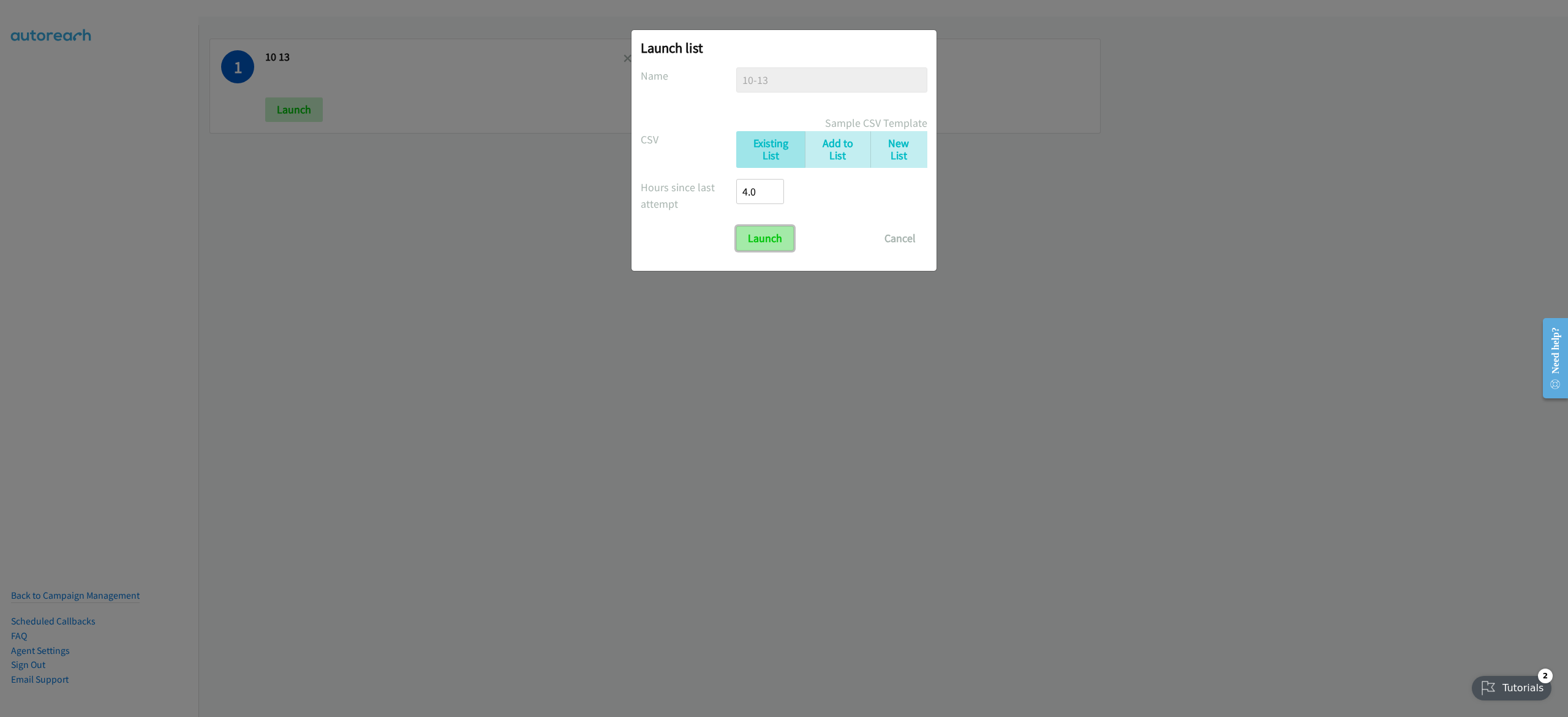
click at [777, 243] on input "Launch" at bounding box center [765, 238] width 58 height 24
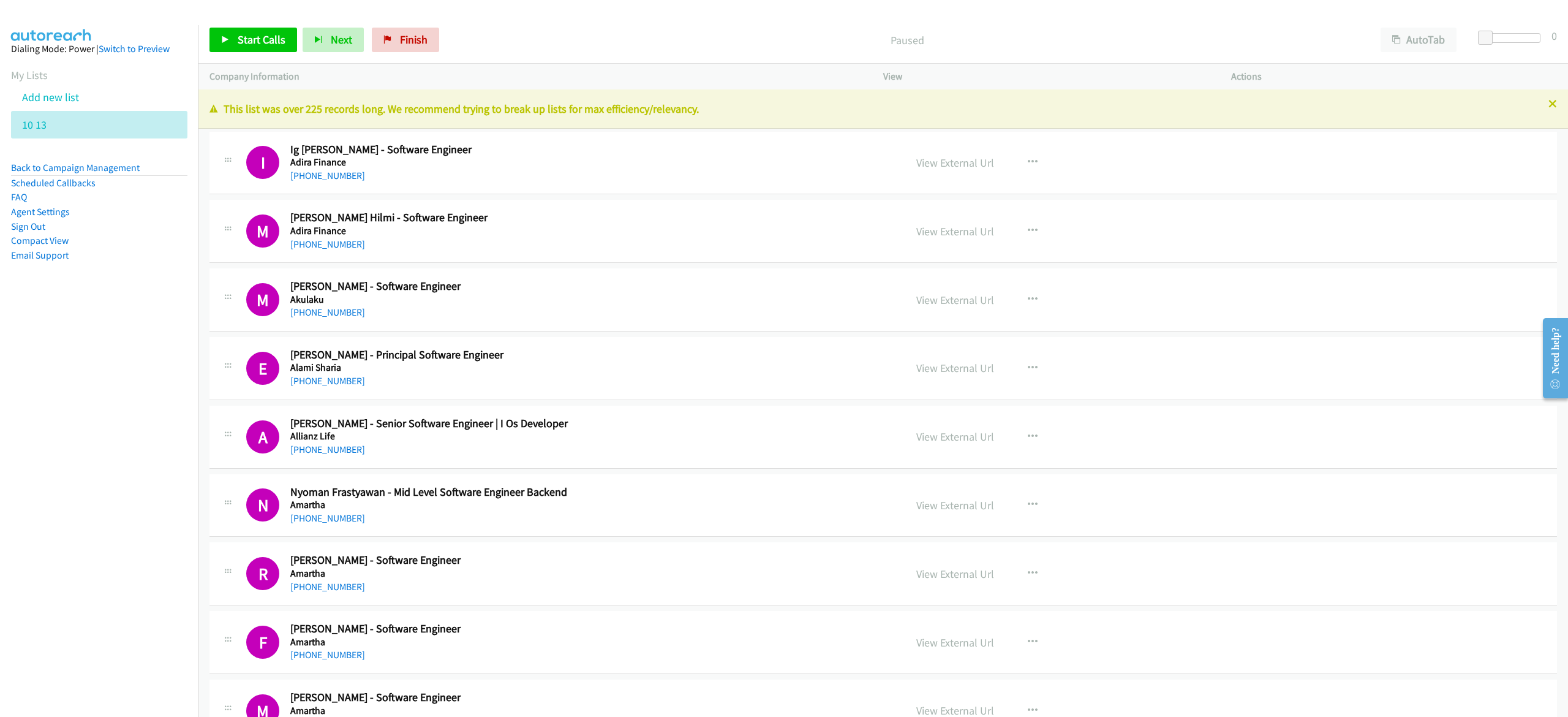
drag, startPoint x: 603, startPoint y: 46, endPoint x: 1158, endPoint y: 100, distance: 557.6
click at [603, 46] on p "Paused" at bounding box center [907, 40] width 903 height 16
click at [1407, 43] on button "AutoTab" at bounding box center [1419, 40] width 76 height 24
click at [264, 34] on span "Start Calls" at bounding box center [261, 40] width 47 height 14
click at [243, 47] on link "Pause" at bounding box center [243, 40] width 67 height 24
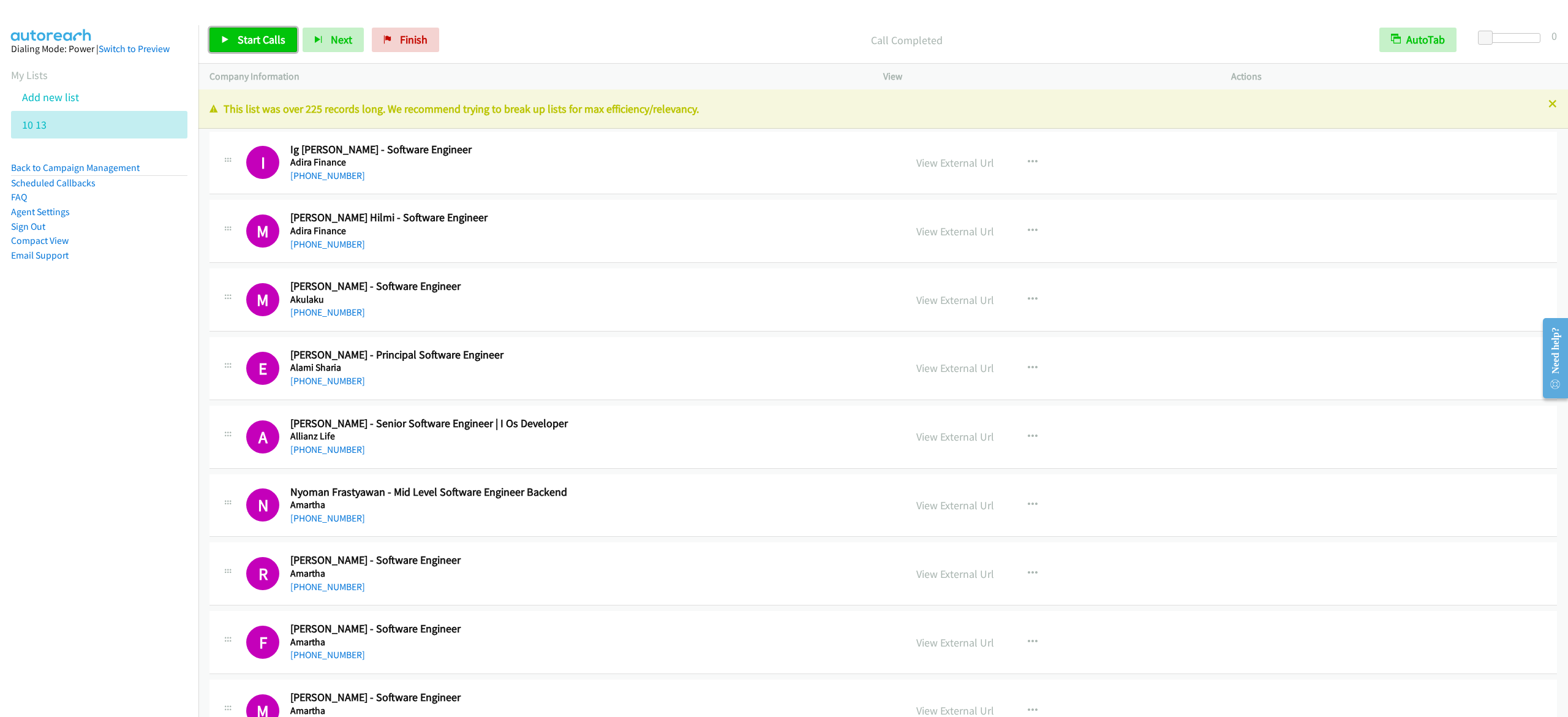
click at [227, 43] on icon at bounding box center [226, 41] width 9 height 9
click at [243, 34] on span "Pause" at bounding box center [252, 40] width 28 height 14
click at [283, 39] on span "Start Calls" at bounding box center [261, 40] width 47 height 14
click at [264, 28] on link "Pause" at bounding box center [243, 40] width 67 height 24
click at [264, 32] on link "Start Calls" at bounding box center [253, 40] width 88 height 24
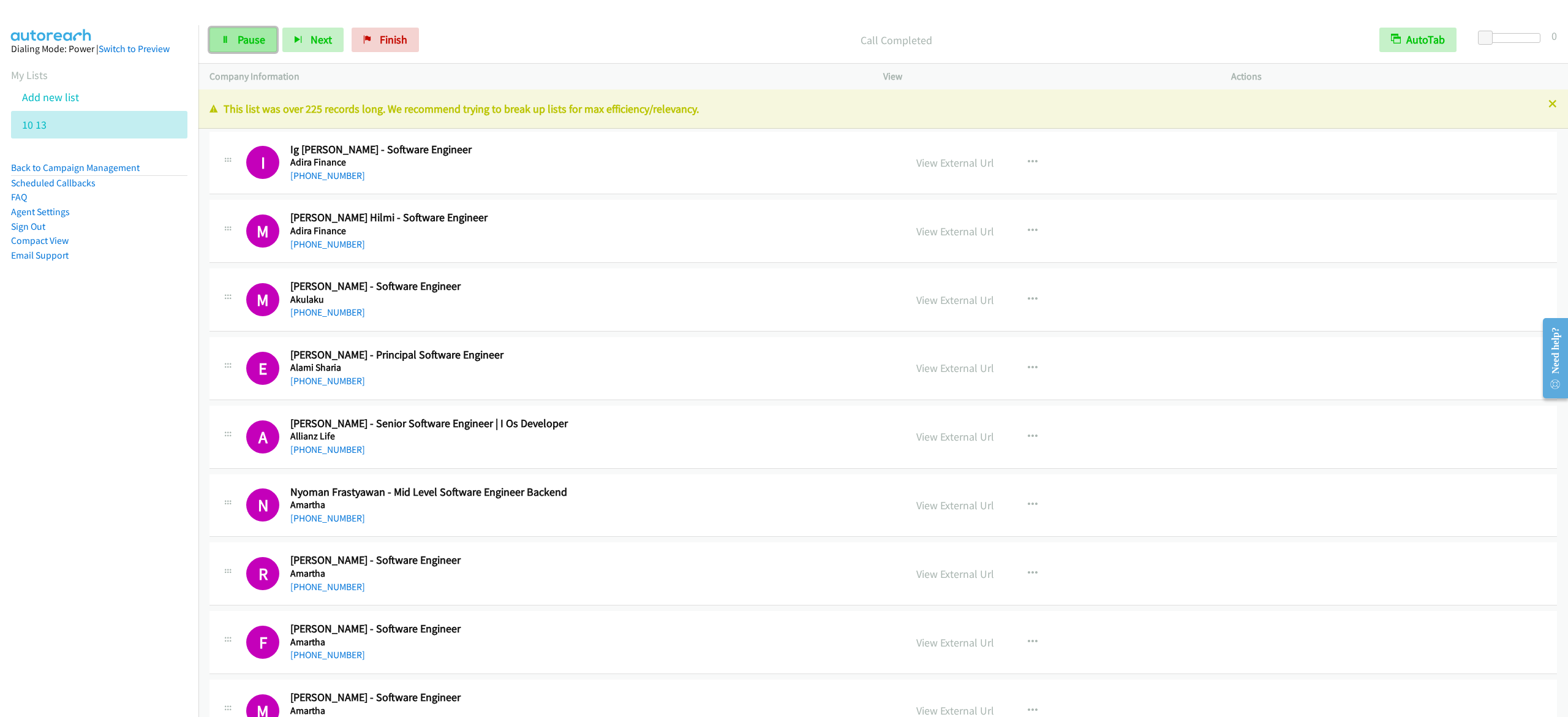
click at [258, 35] on span "Pause" at bounding box center [252, 40] width 28 height 14
click at [211, 33] on link "Start Calls" at bounding box center [253, 40] width 88 height 24
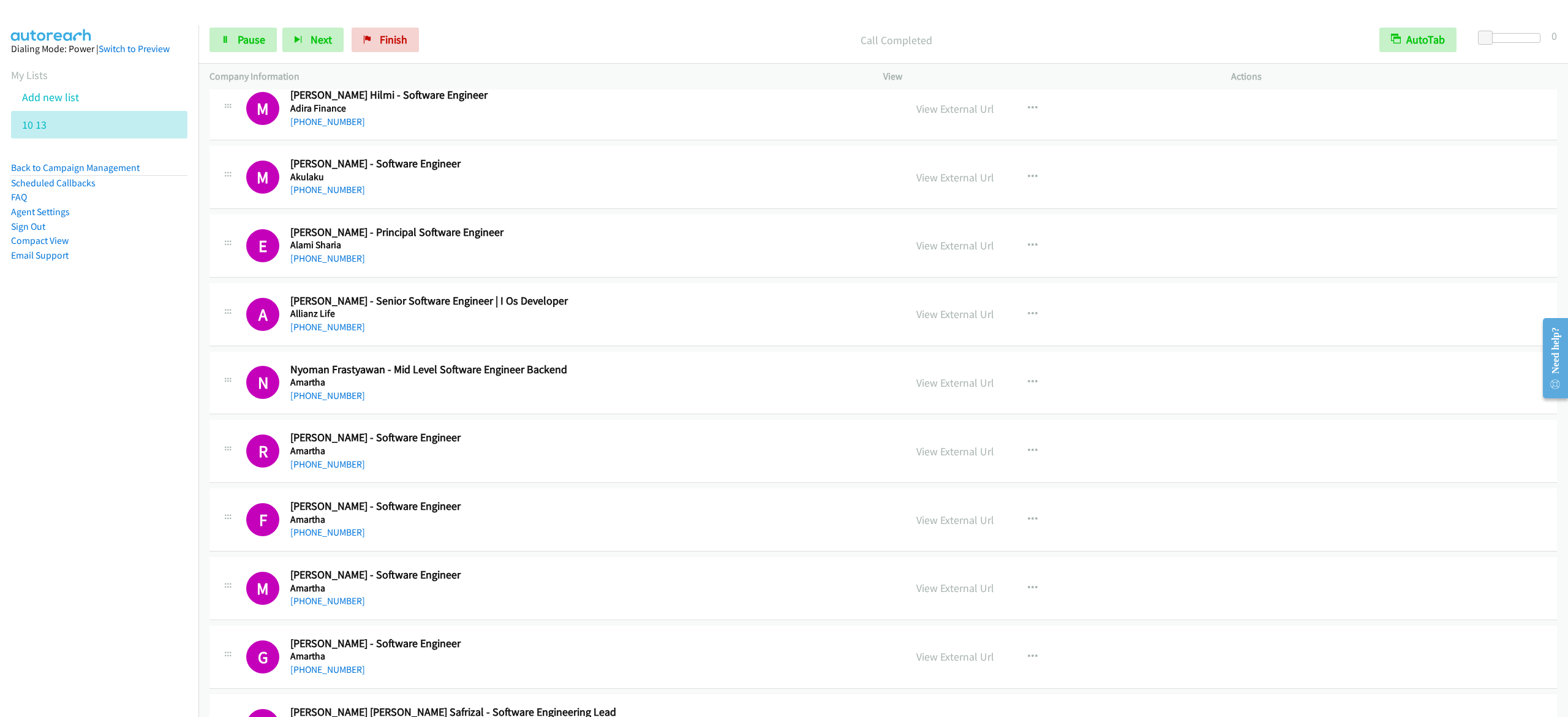
scroll to position [368, 0]
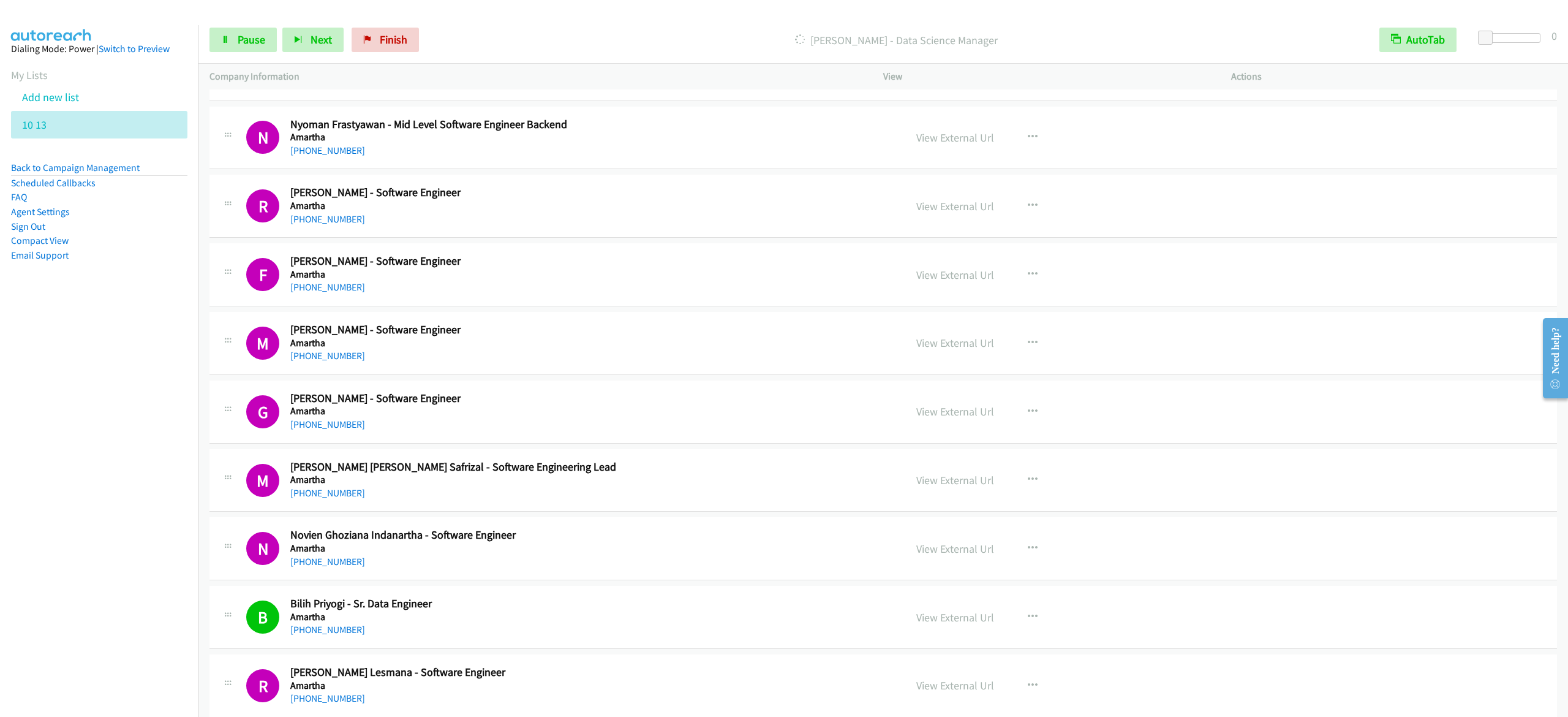
click at [86, 457] on nav "Dialing Mode: Power | Switch to Preview My Lists Add new list 10 13 Back to Cam…" at bounding box center [99, 383] width 199 height 717
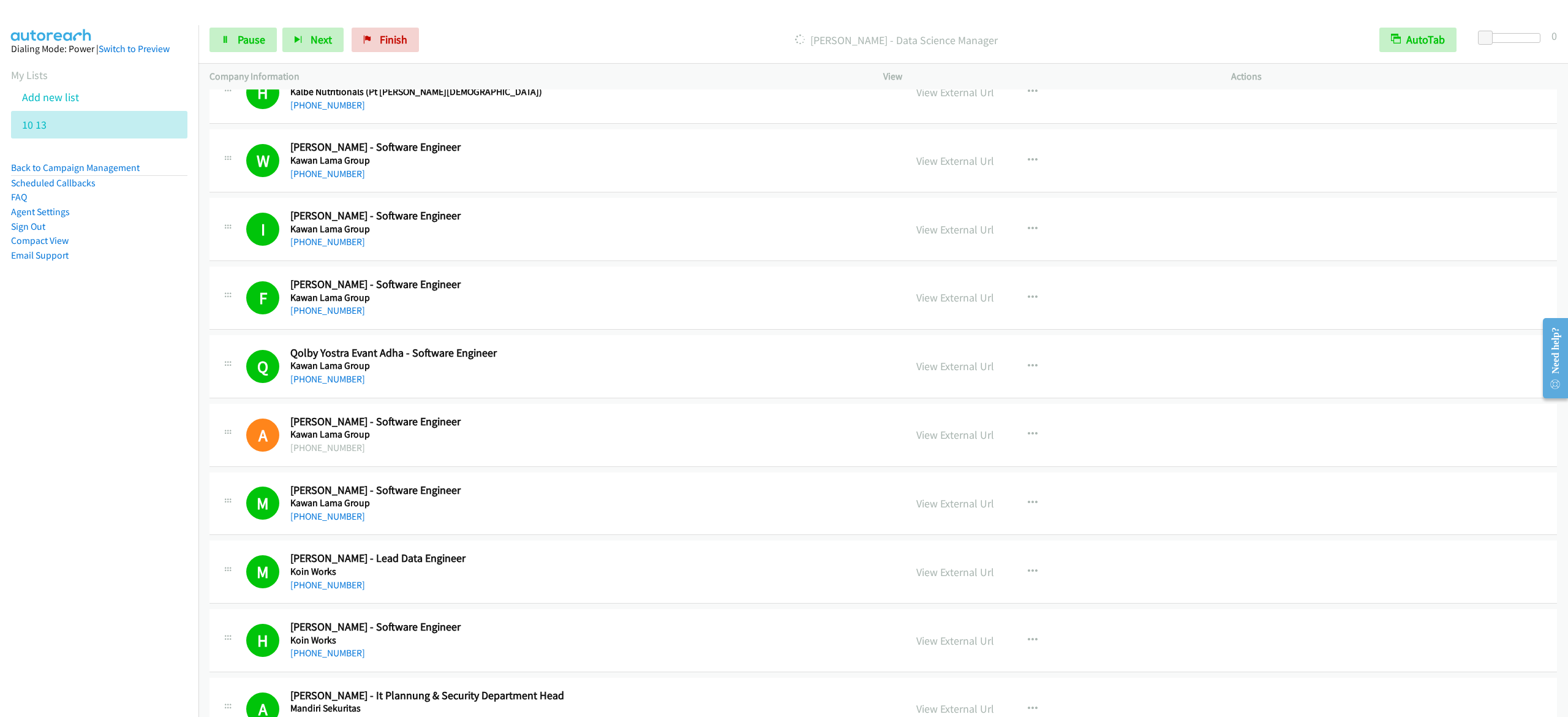
scroll to position [4535, 0]
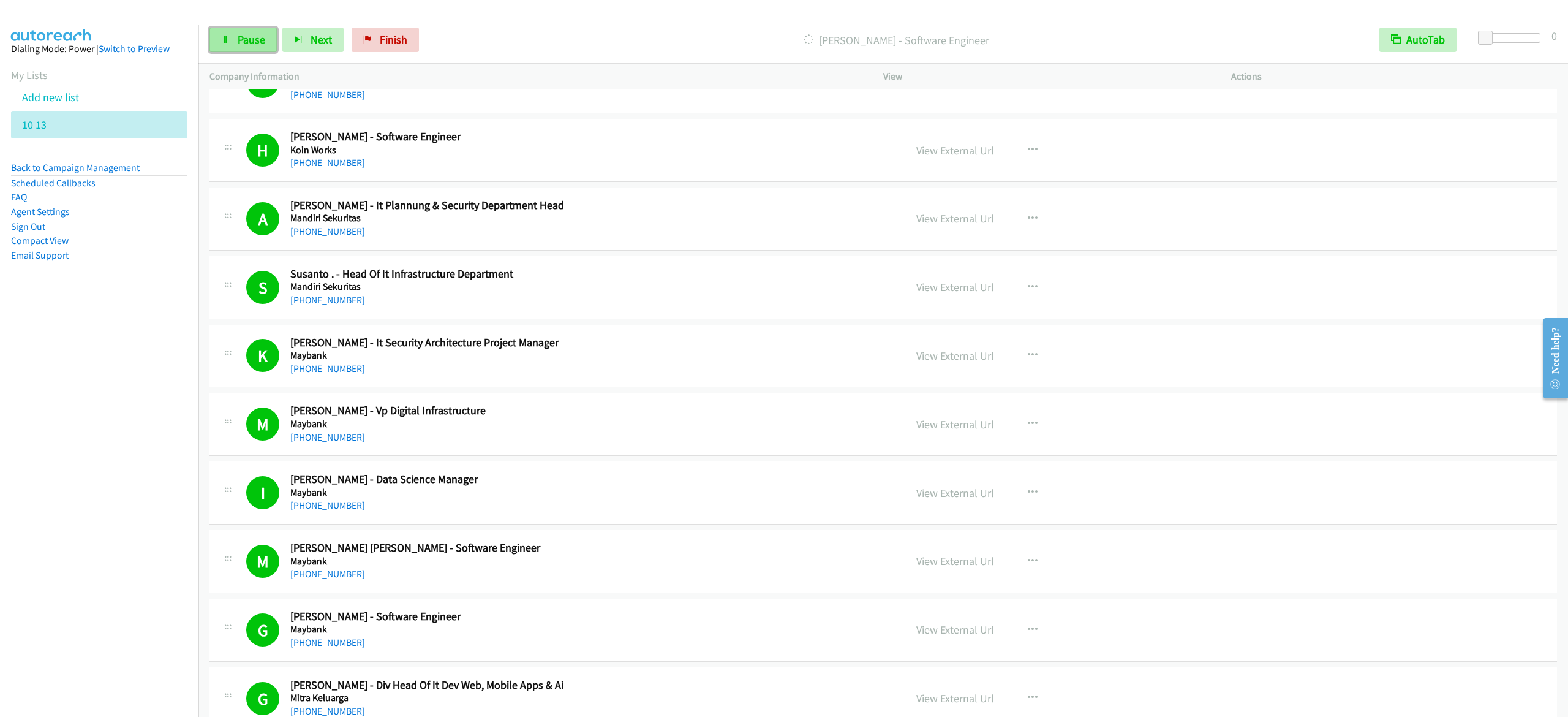
click at [228, 28] on link "Pause" at bounding box center [243, 40] width 67 height 24
click at [231, 35] on link "Start Calls" at bounding box center [253, 40] width 88 height 24
click at [243, 40] on span "Pause" at bounding box center [252, 40] width 28 height 14
click at [259, 34] on span "Start Calls" at bounding box center [261, 40] width 47 height 14
click at [240, 41] on span "Pause" at bounding box center [252, 40] width 28 height 14
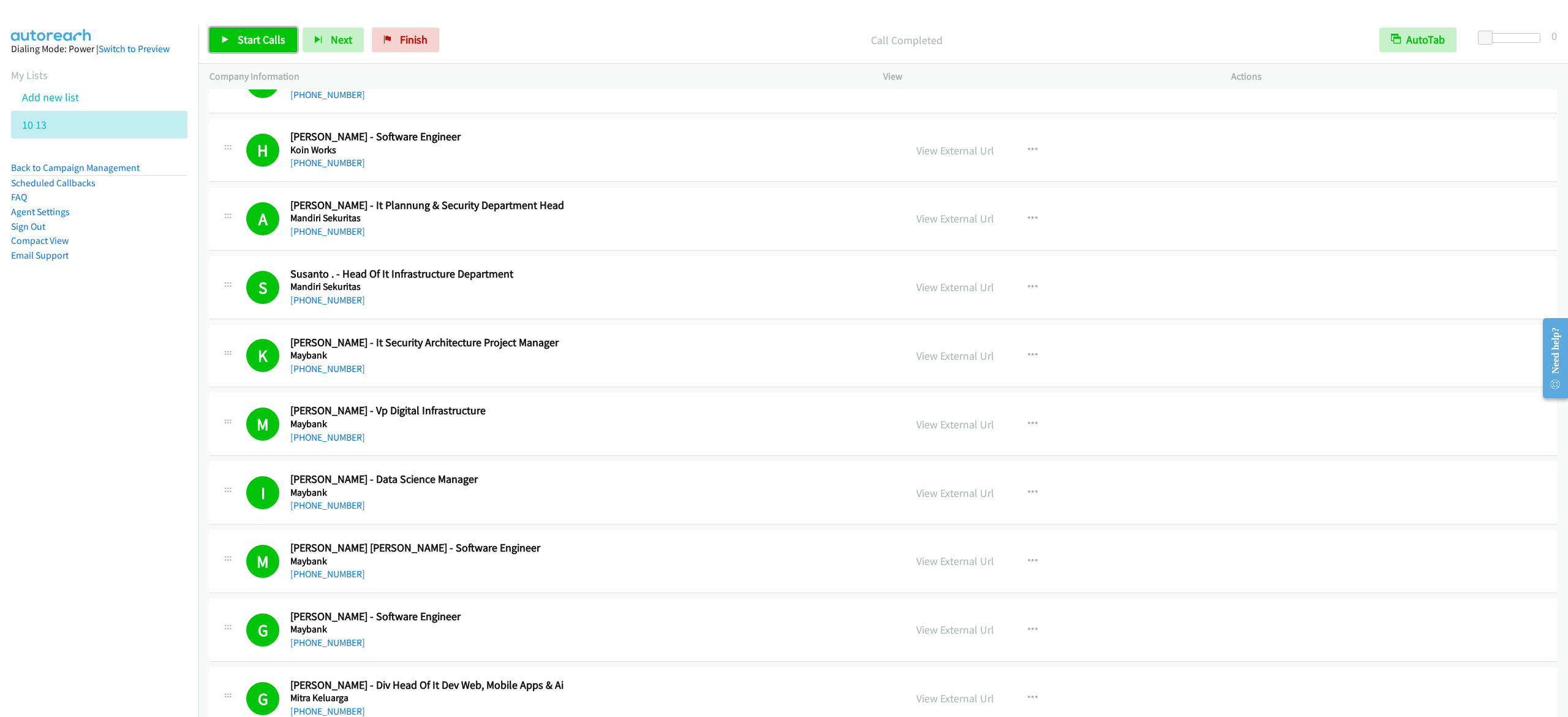
click at [258, 43] on span "Start Calls" at bounding box center [261, 40] width 47 height 14
click at [262, 38] on span "Pause" at bounding box center [252, 40] width 28 height 14
click at [261, 38] on span "Start Calls" at bounding box center [261, 40] width 47 height 14
click at [223, 39] on icon at bounding box center [226, 41] width 9 height 9
click at [268, 47] on link "Start Calls" at bounding box center [253, 40] width 88 height 24
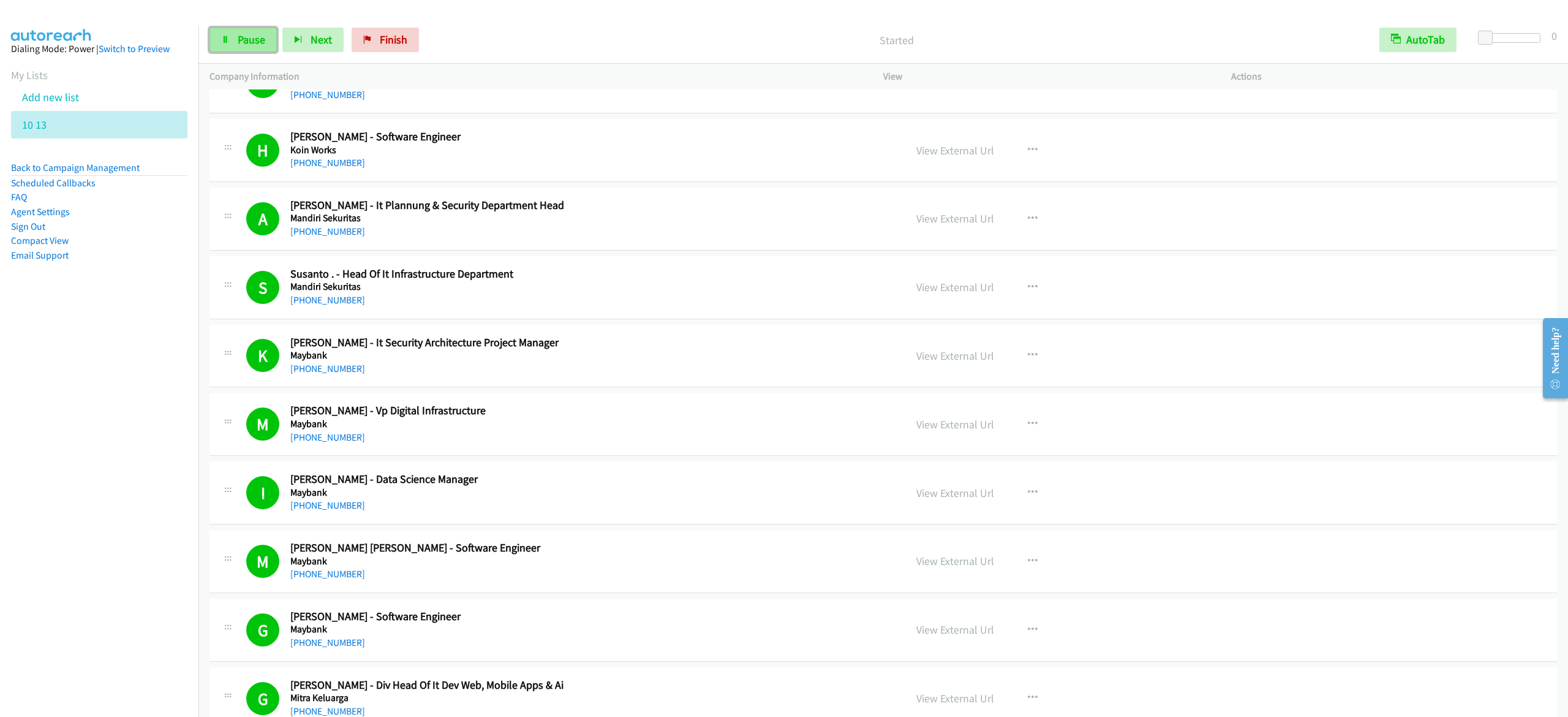
click at [262, 36] on span "Pause" at bounding box center [252, 40] width 28 height 14
click at [268, 31] on link "Start Calls" at bounding box center [253, 40] width 88 height 24
click at [238, 31] on link "Pause" at bounding box center [243, 40] width 67 height 24
click at [263, 43] on span "Start Calls" at bounding box center [261, 40] width 47 height 14
click at [259, 47] on link "Pause" at bounding box center [243, 40] width 67 height 24
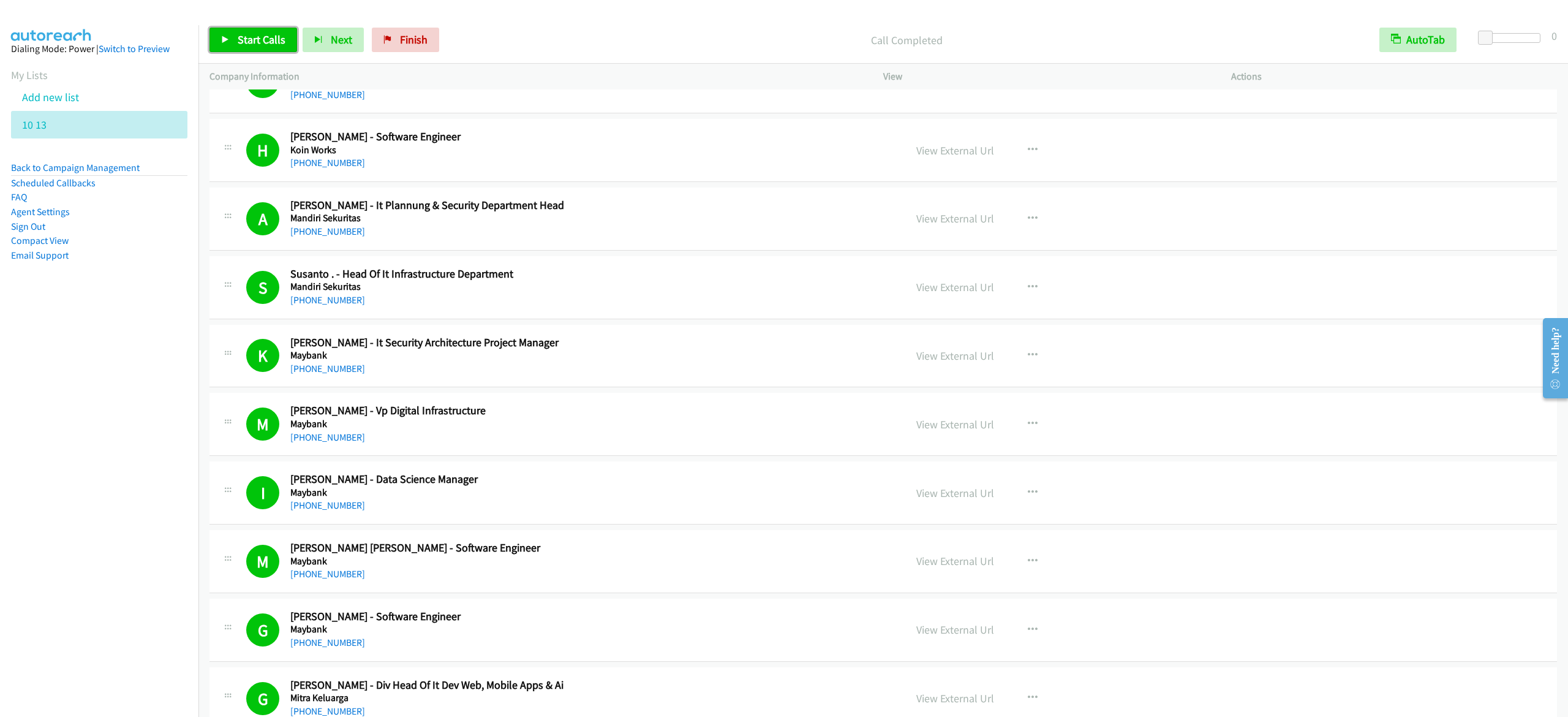
click at [268, 34] on span "Start Calls" at bounding box center [261, 40] width 47 height 14
click at [232, 41] on link "Pause" at bounding box center [243, 40] width 67 height 24
click at [234, 35] on link "Start Calls" at bounding box center [253, 40] width 88 height 24
click at [238, 43] on span "Pause" at bounding box center [252, 40] width 28 height 14
click at [253, 47] on link "Start Calls" at bounding box center [253, 40] width 88 height 24
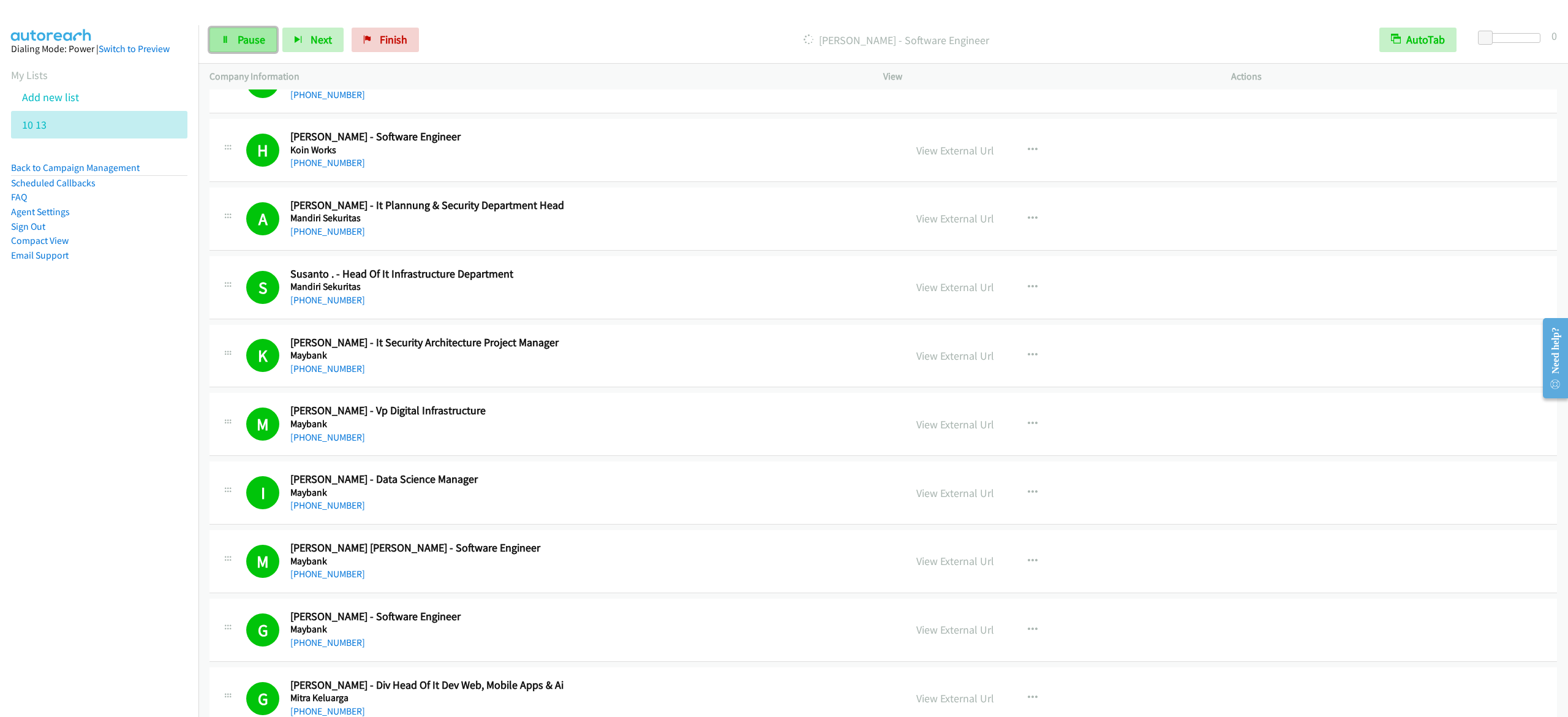
click at [240, 47] on link "Pause" at bounding box center [243, 40] width 67 height 24
click at [280, 29] on link "Start Calls" at bounding box center [253, 40] width 88 height 24
drag, startPoint x: 247, startPoint y: 41, endPoint x: 348, endPoint y: 6, distance: 106.9
click at [247, 41] on span "Pause" at bounding box center [252, 40] width 28 height 14
click at [277, 35] on span "Start Calls" at bounding box center [261, 40] width 47 height 14
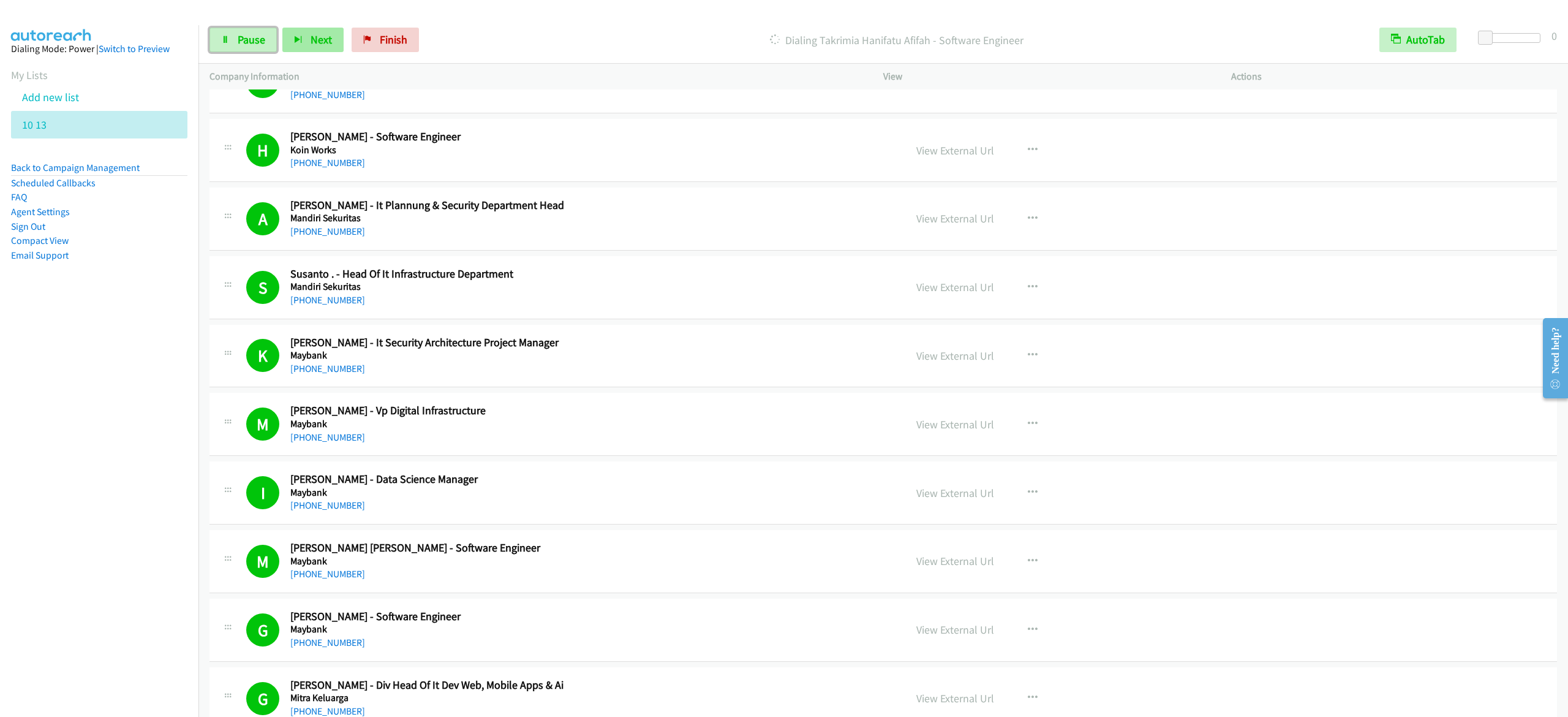
drag, startPoint x: 258, startPoint y: 36, endPoint x: 313, endPoint y: 31, distance: 55.2
click at [258, 35] on span "Pause" at bounding box center [252, 40] width 28 height 14
click at [235, 29] on link "Start Calls" at bounding box center [253, 40] width 88 height 24
click at [253, 40] on span "Pause" at bounding box center [252, 40] width 28 height 14
click at [240, 40] on span "Start Calls" at bounding box center [261, 40] width 47 height 14
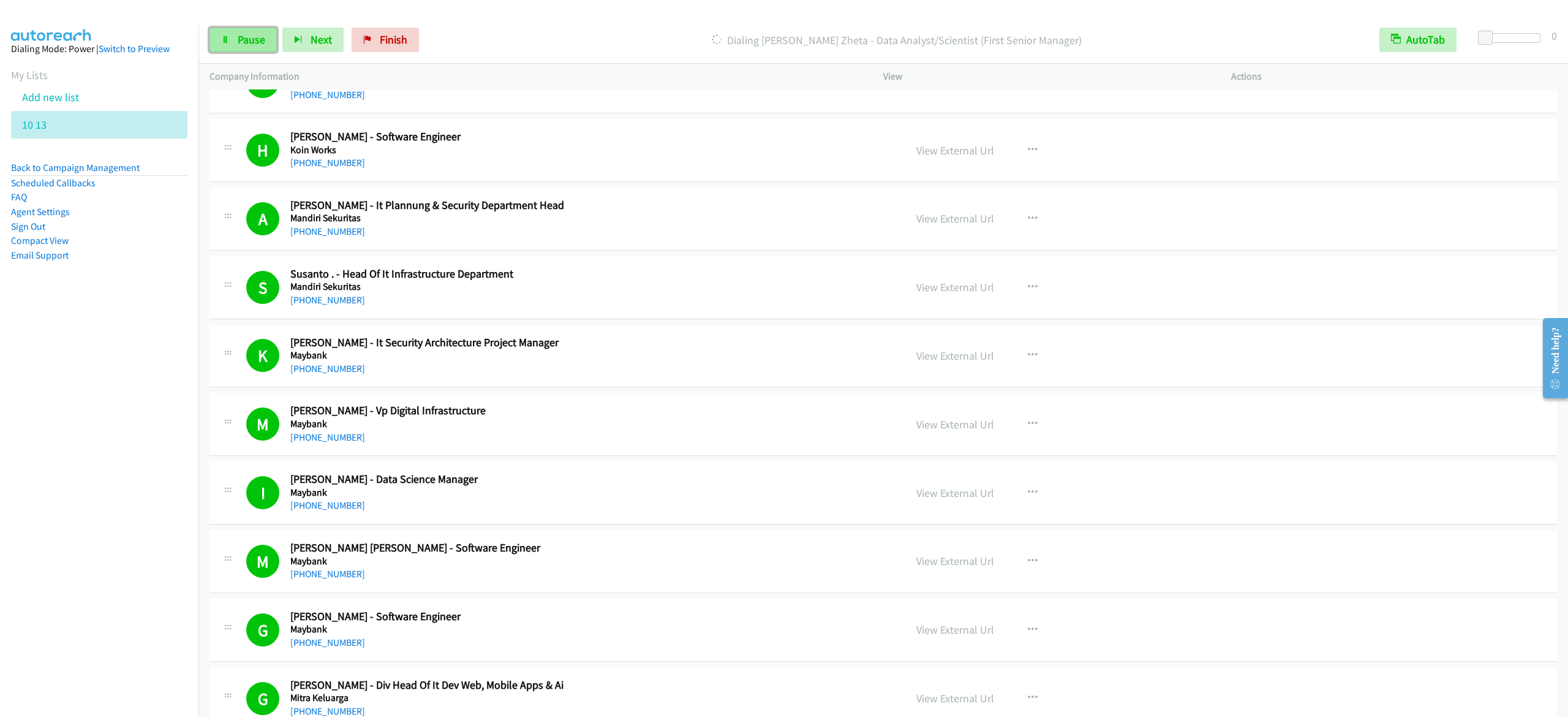
click at [252, 38] on span "Pause" at bounding box center [252, 40] width 28 height 14
click at [725, 28] on div "Paused" at bounding box center [906, 40] width 924 height 24
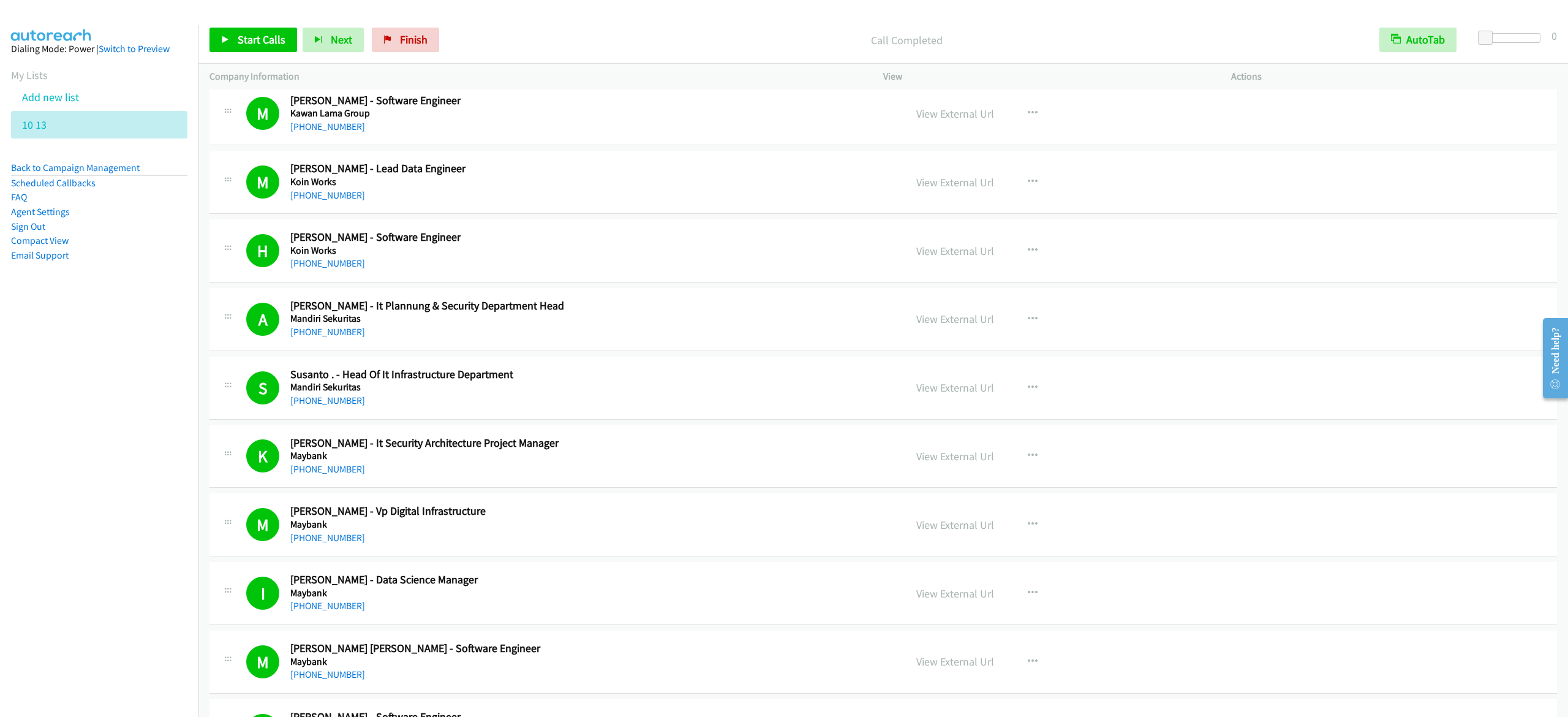
scroll to position [4411, 0]
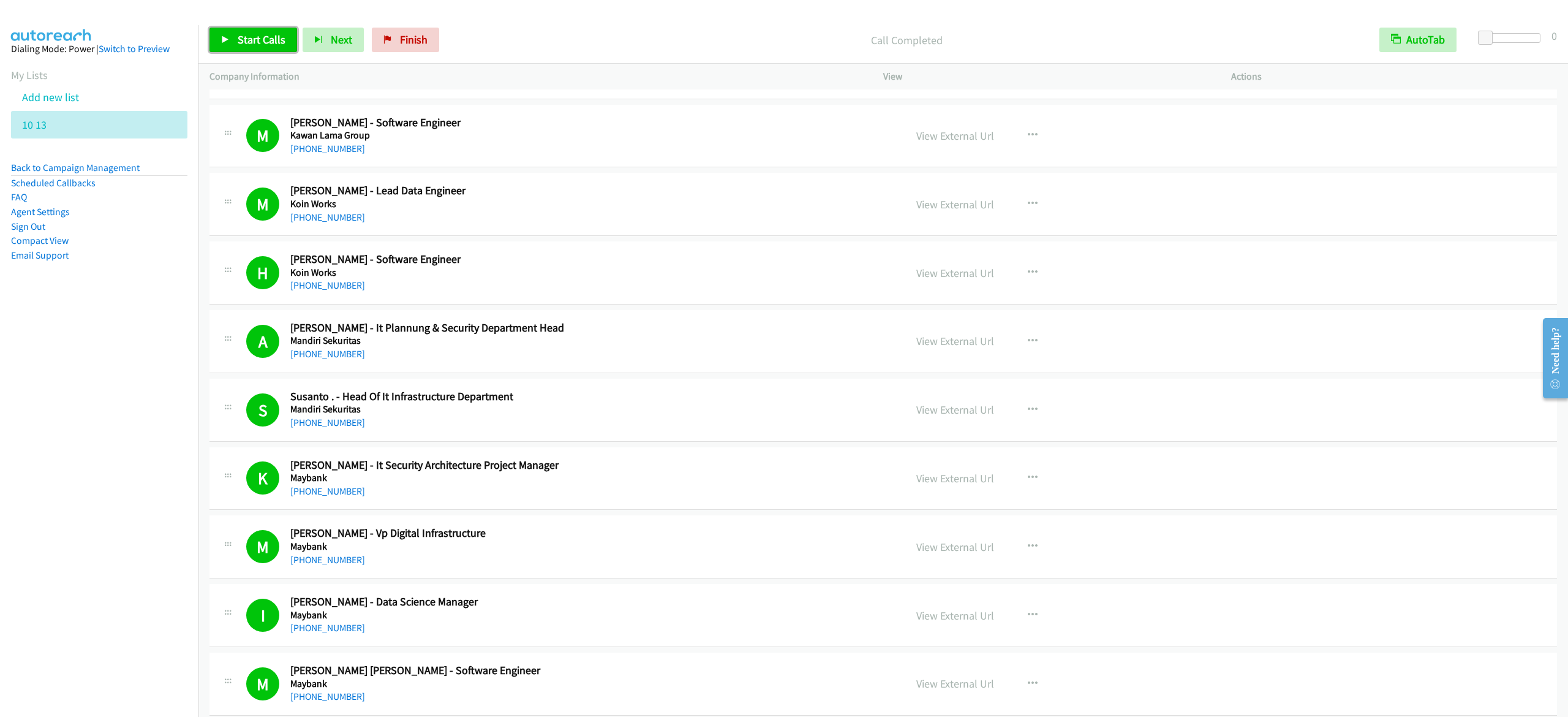
click at [258, 31] on link "Start Calls" at bounding box center [253, 40] width 88 height 24
click at [240, 36] on span "Pause" at bounding box center [252, 40] width 28 height 14
click at [278, 34] on span "Start Calls" at bounding box center [261, 40] width 47 height 14
click at [234, 41] on link "Pause" at bounding box center [243, 40] width 67 height 24
